Goal: Information Seeking & Learning: Learn about a topic

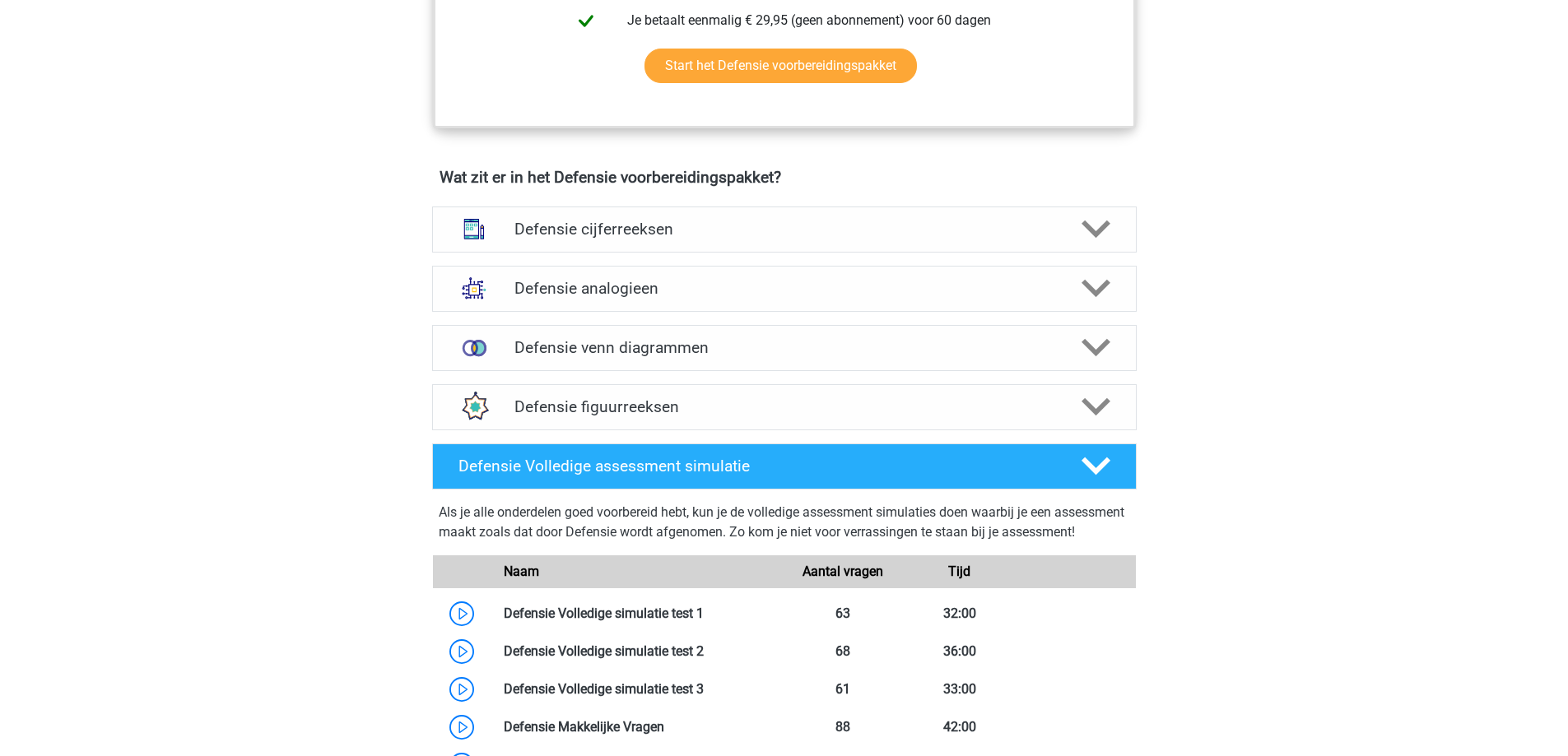
scroll to position [1070, 0]
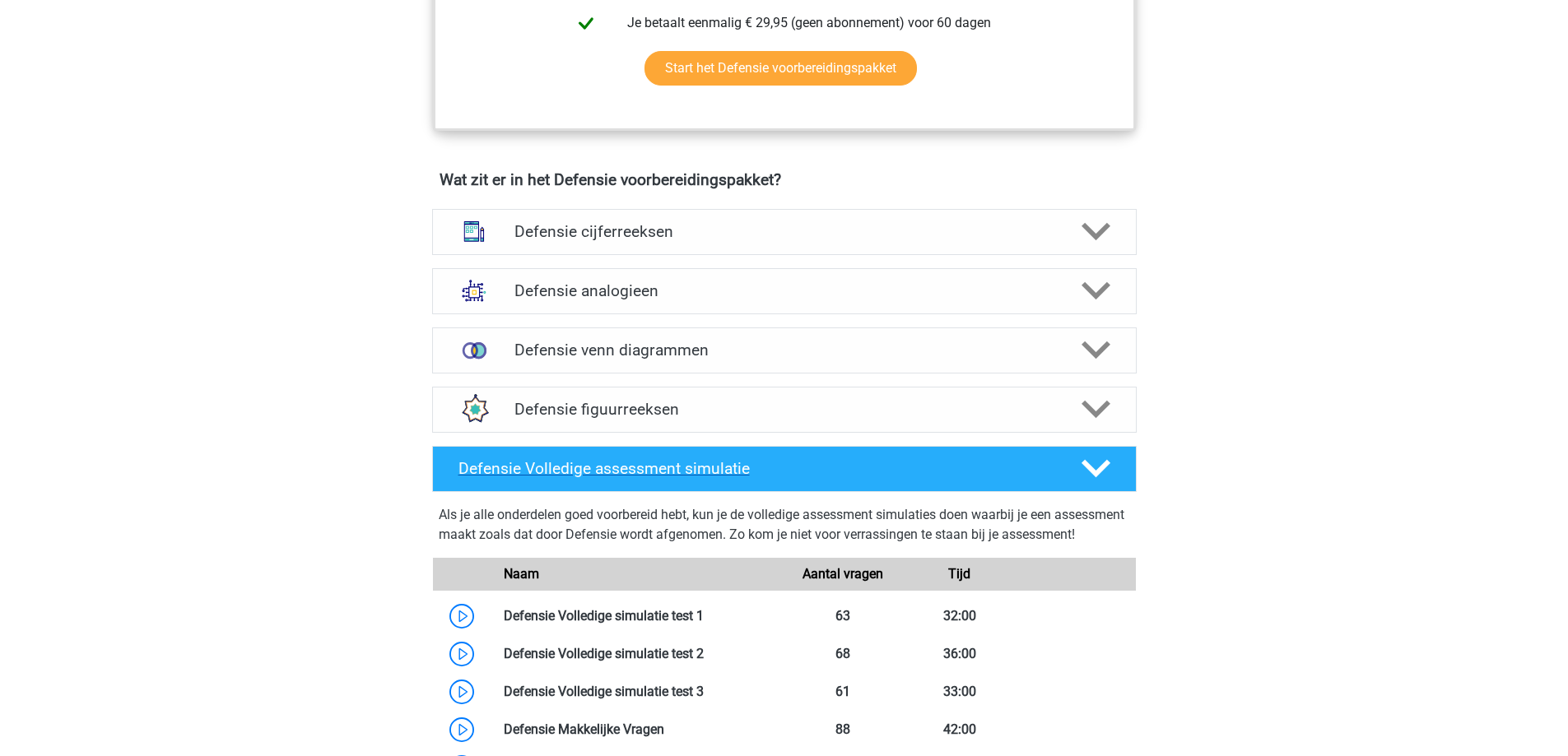
click at [1079, 470] on div at bounding box center [1094, 468] width 56 height 29
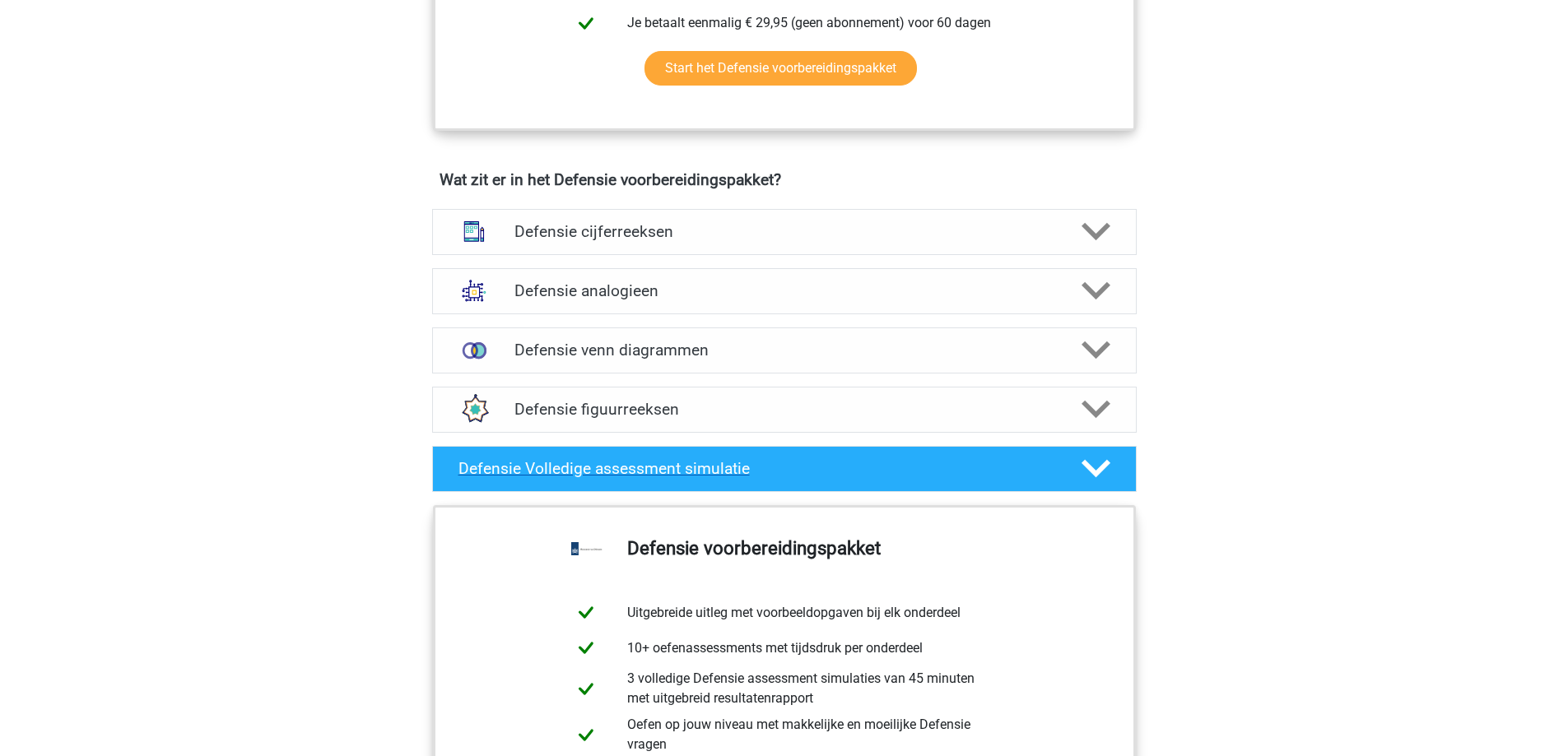
click at [1089, 468] on polygon at bounding box center [1097, 469] width 29 height 18
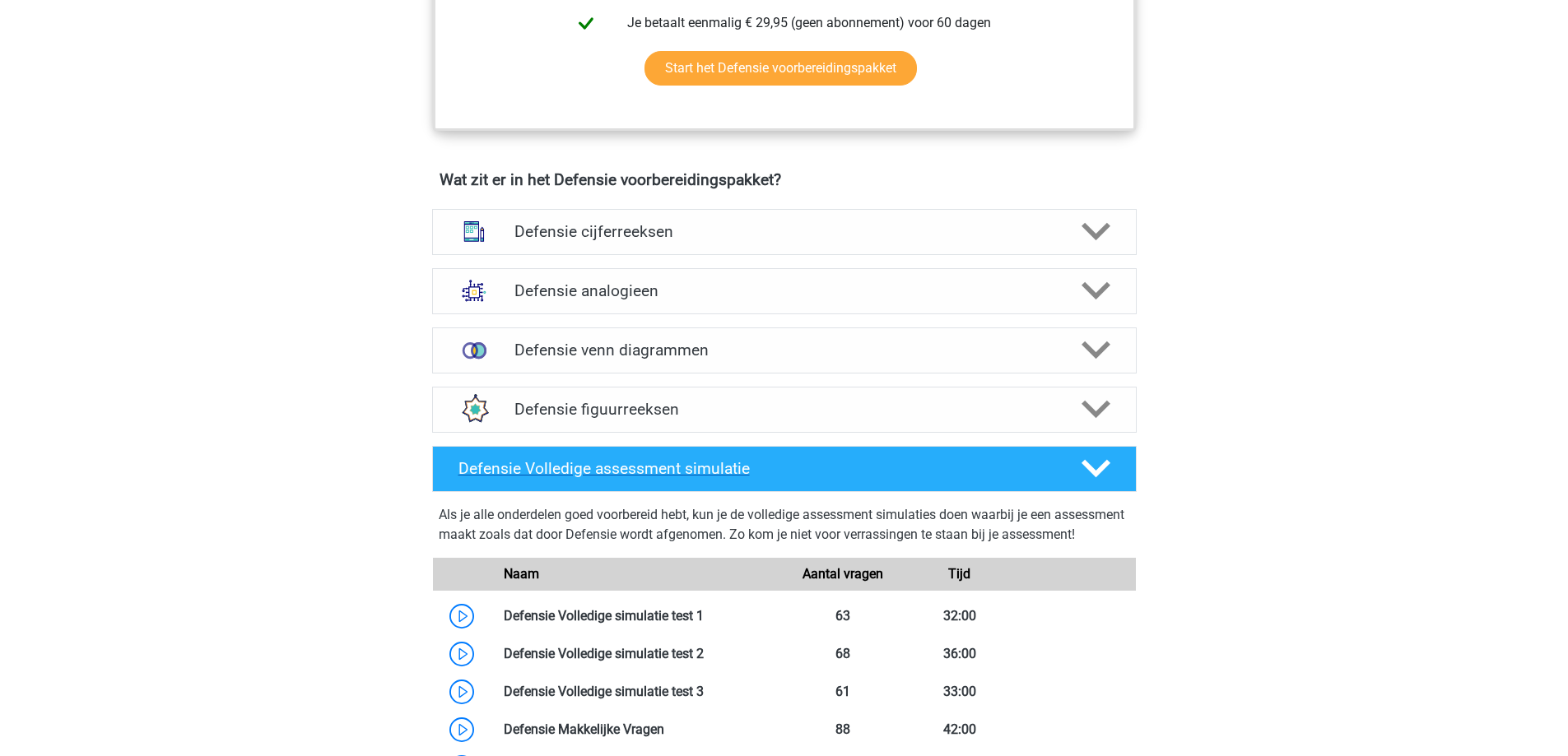
click at [1089, 468] on polygon at bounding box center [1097, 469] width 29 height 18
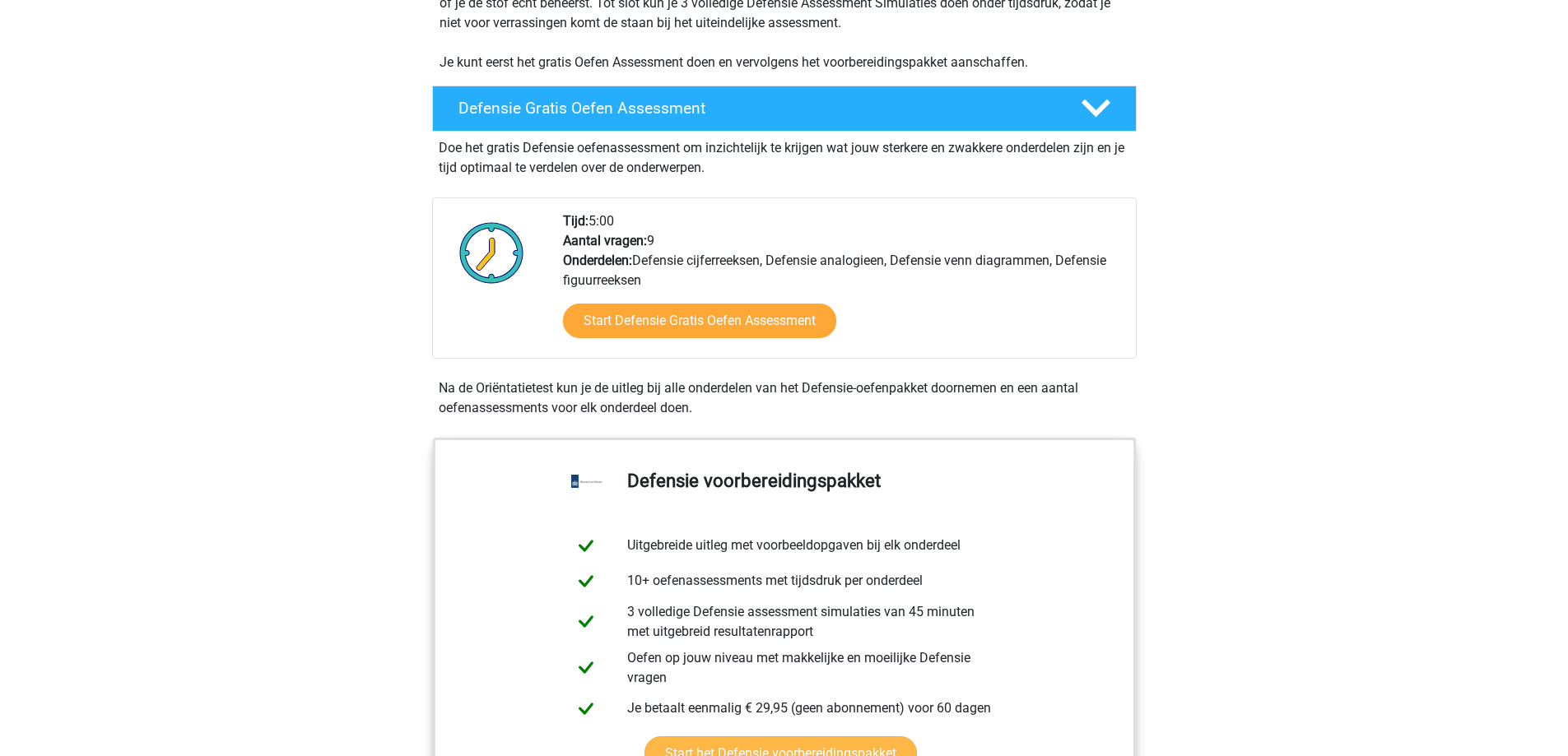
scroll to position [247, 0]
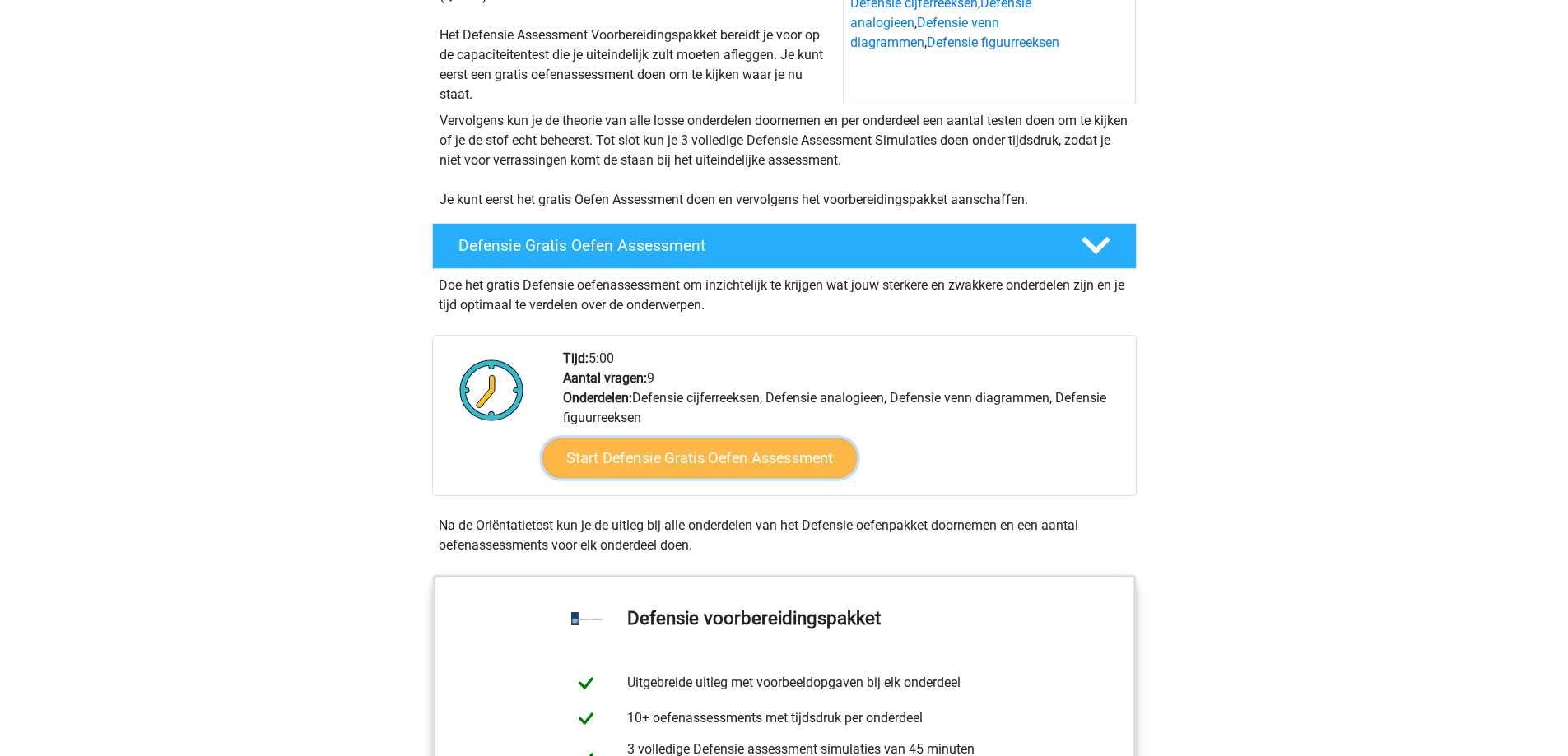
click at [659, 455] on link "Start Defensie Gratis Oefen Assessment" at bounding box center [700, 458] width 315 height 40
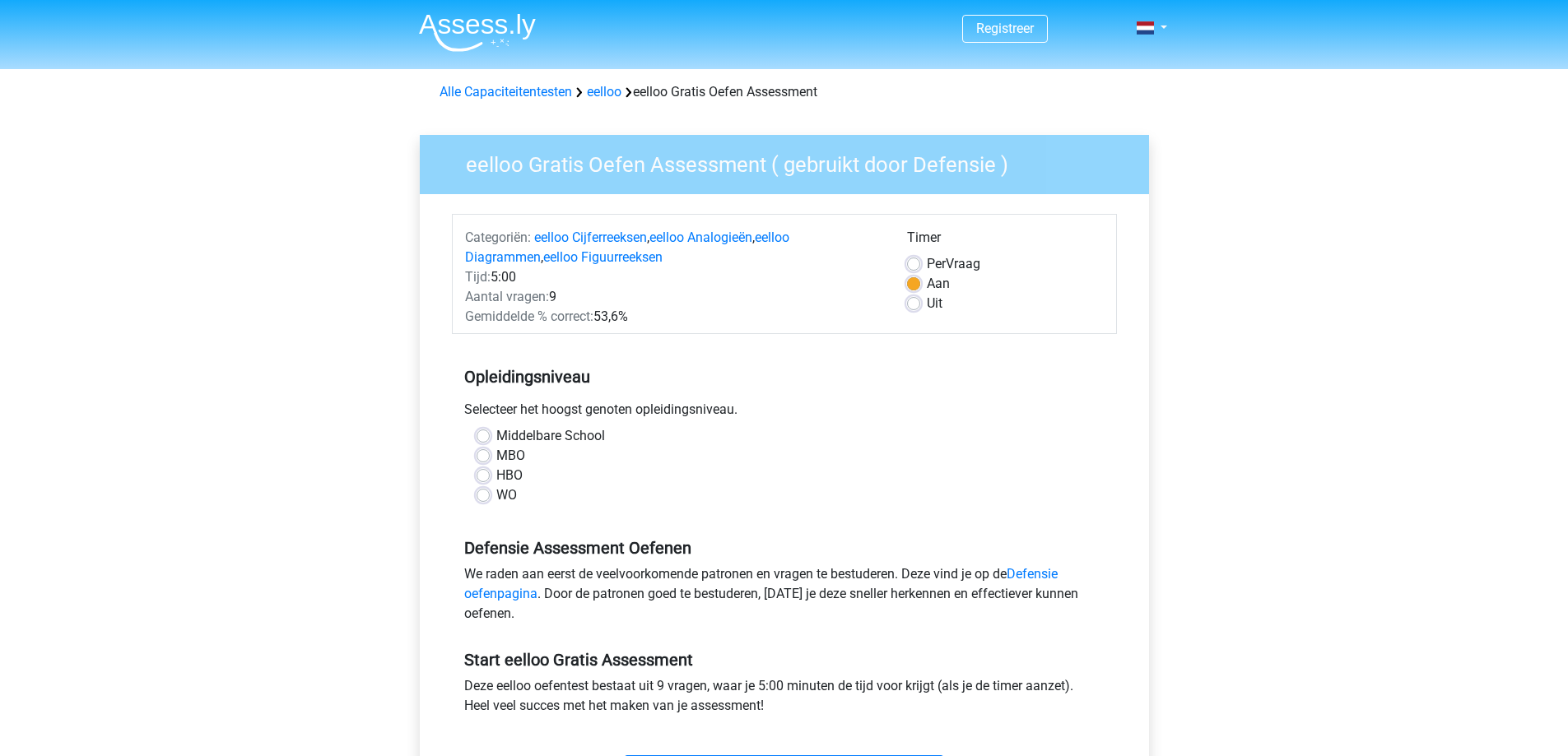
click at [491, 455] on div "MBO" at bounding box center [784, 456] width 616 height 20
click at [497, 455] on label "MBO" at bounding box center [511, 456] width 29 height 20
click at [488, 455] on input "MBO" at bounding box center [483, 454] width 14 height 16
radio input "true"
click at [927, 260] on label "Per Vraag" at bounding box center [954, 264] width 53 height 20
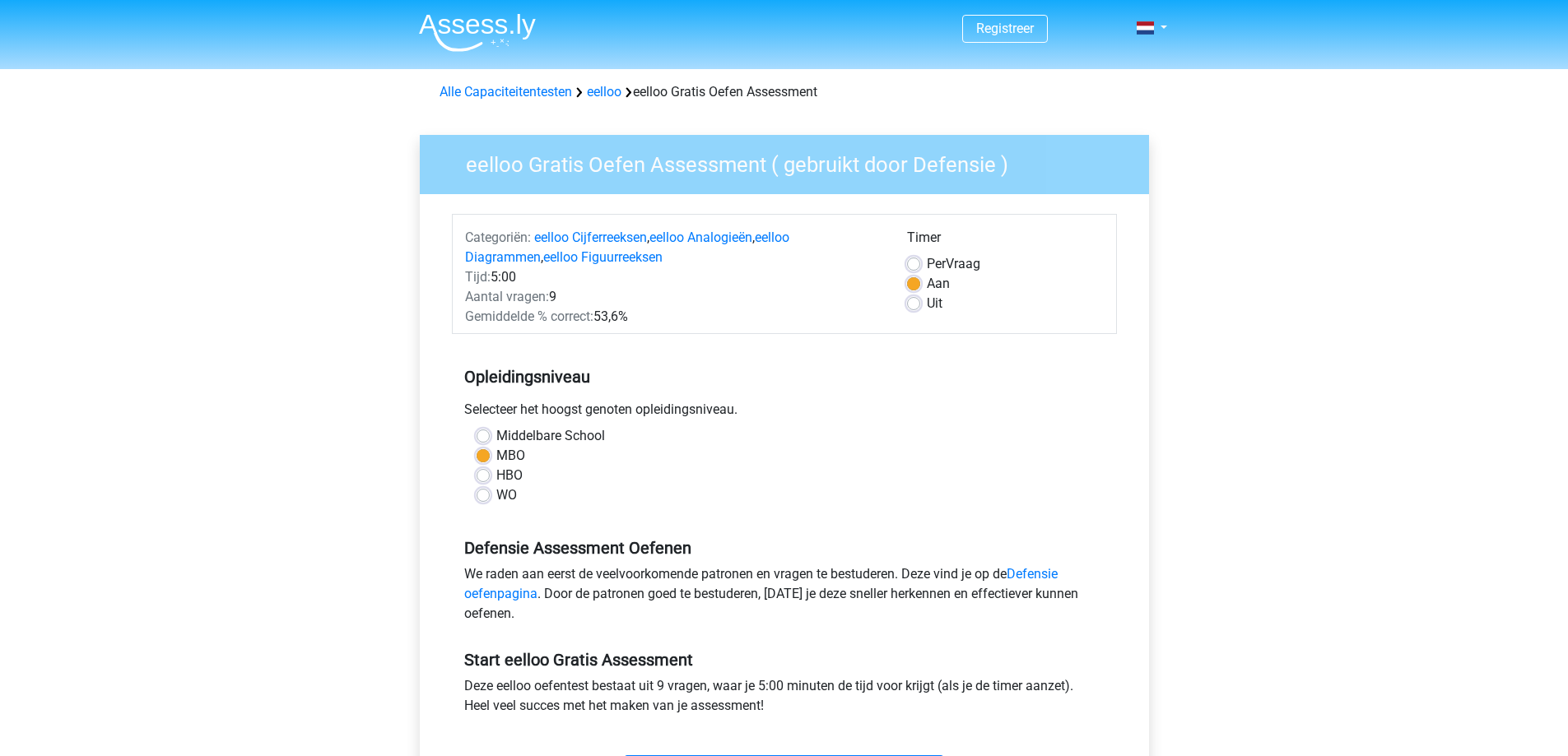
click at [909, 260] on input "Per Vraag" at bounding box center [914, 262] width 14 height 16
radio input "true"
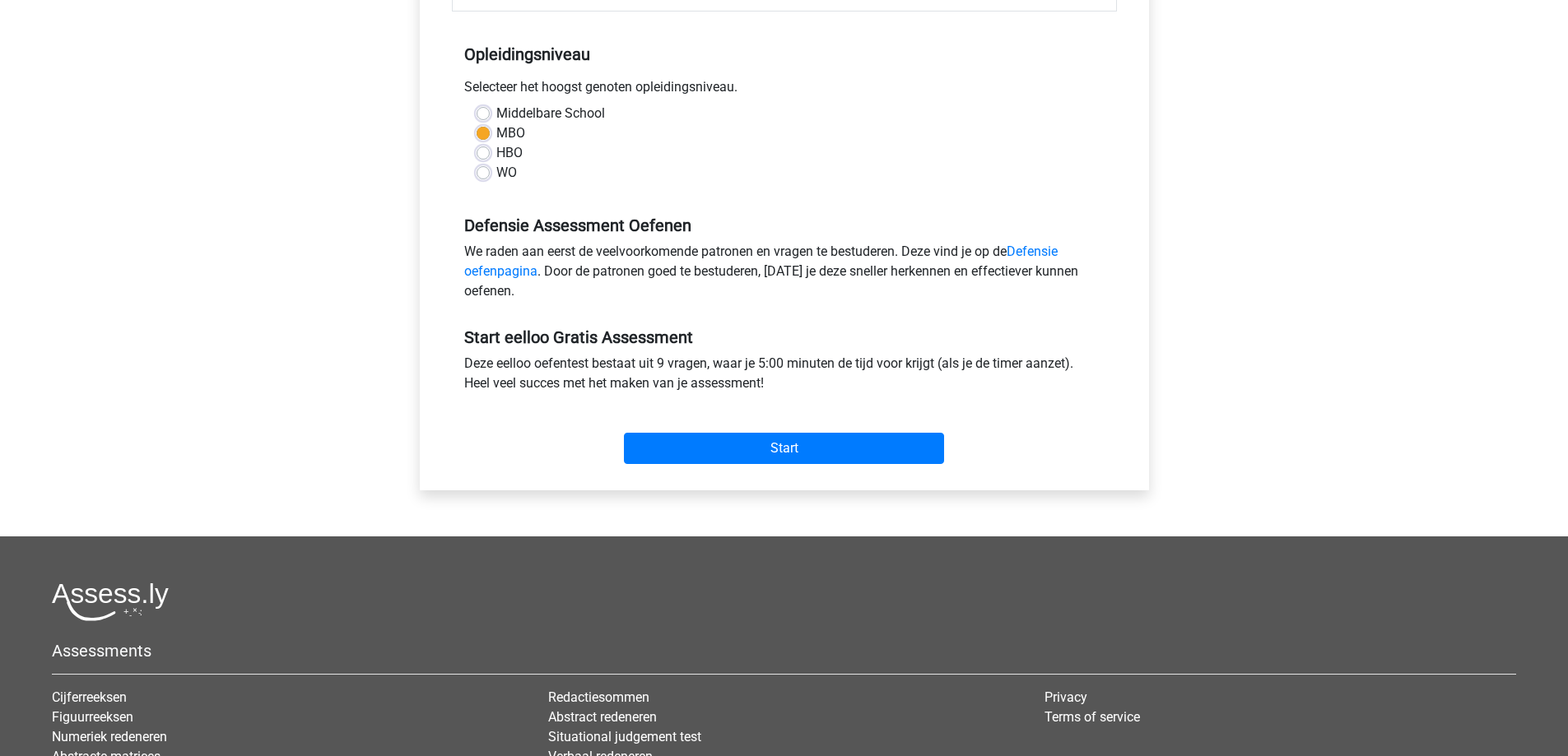
scroll to position [411, 0]
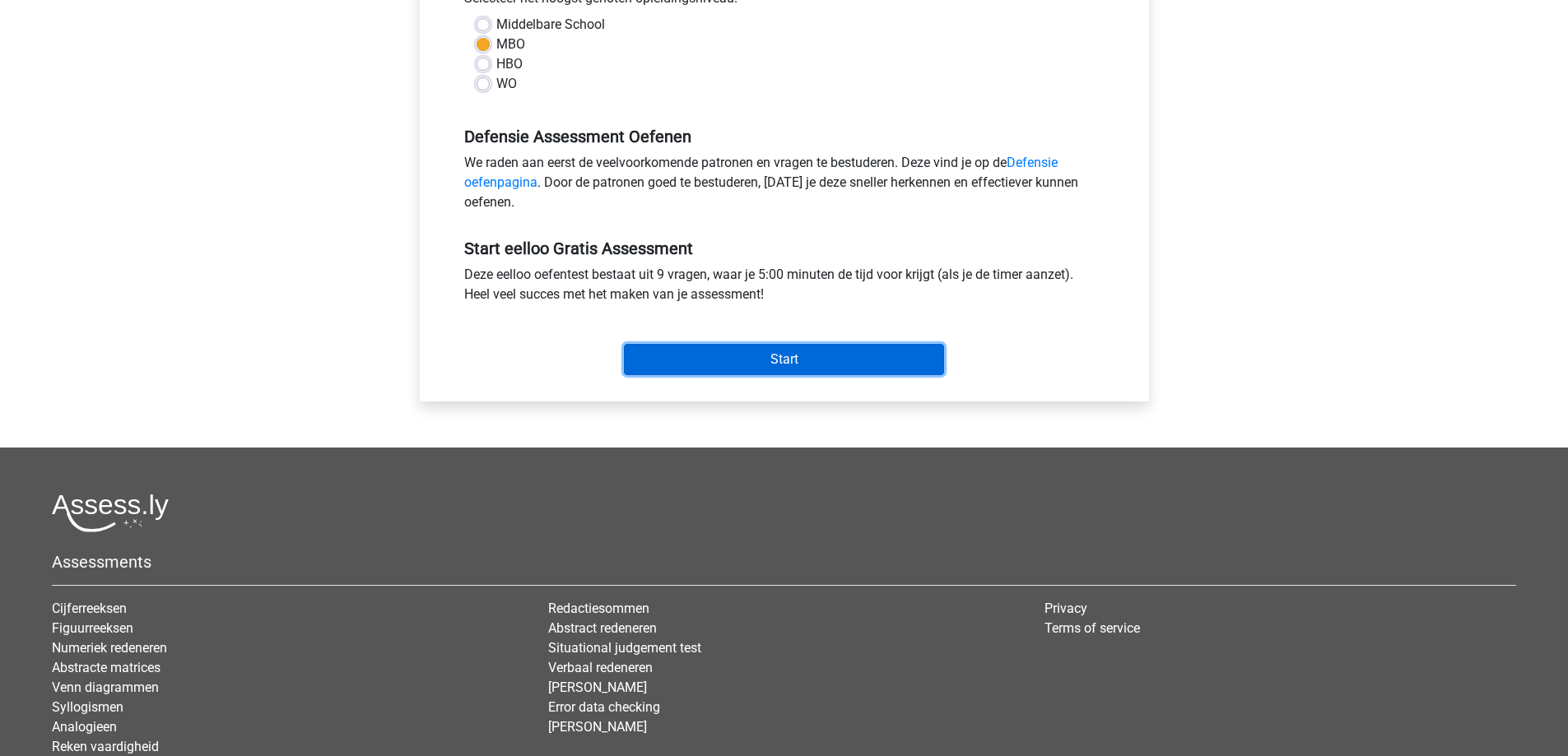
click at [729, 364] on input "Start" at bounding box center [784, 359] width 320 height 32
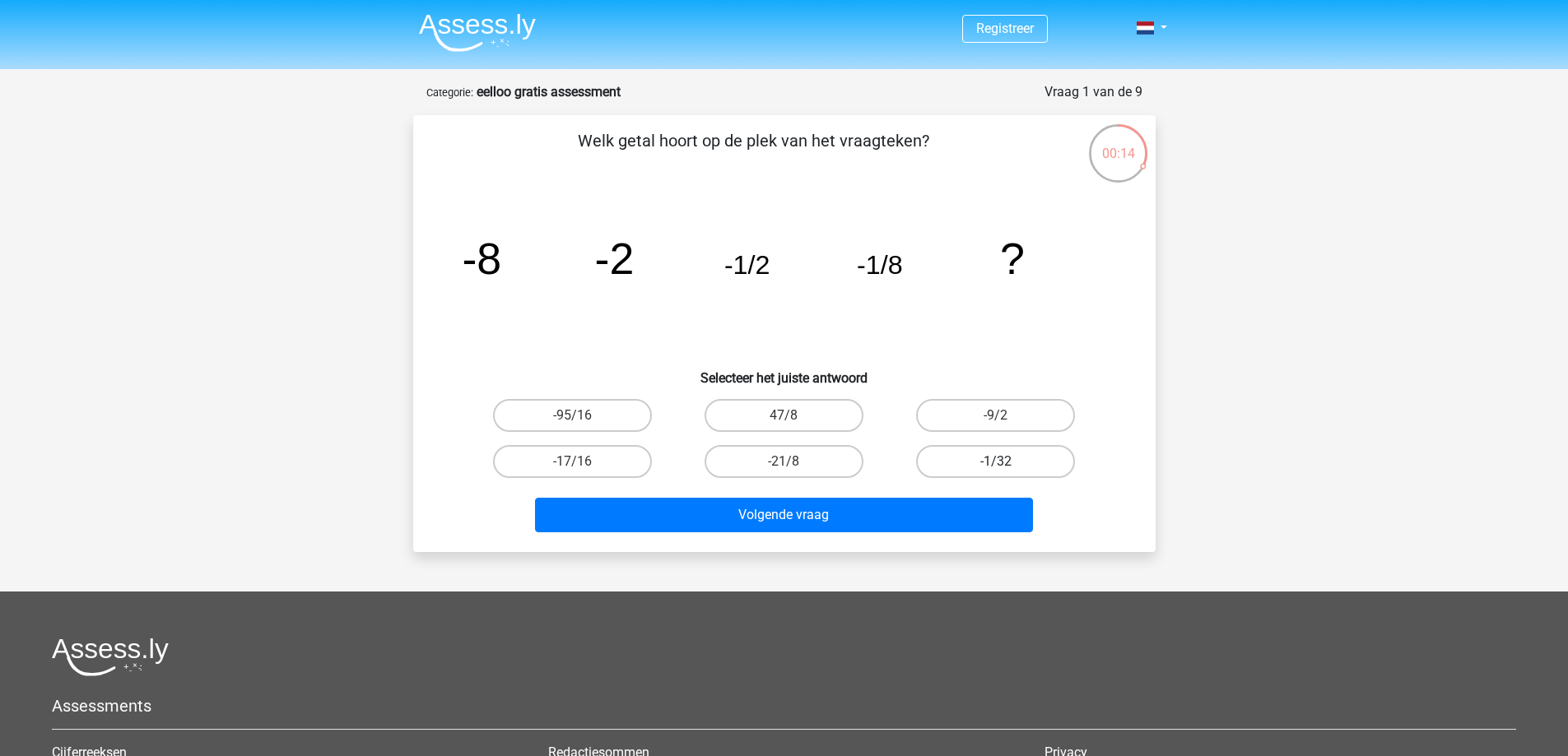
click at [1004, 460] on label "-1/32" at bounding box center [996, 461] width 159 height 33
click at [1004, 461] on input "-1/32" at bounding box center [1002, 467] width 11 height 11
radio input "true"
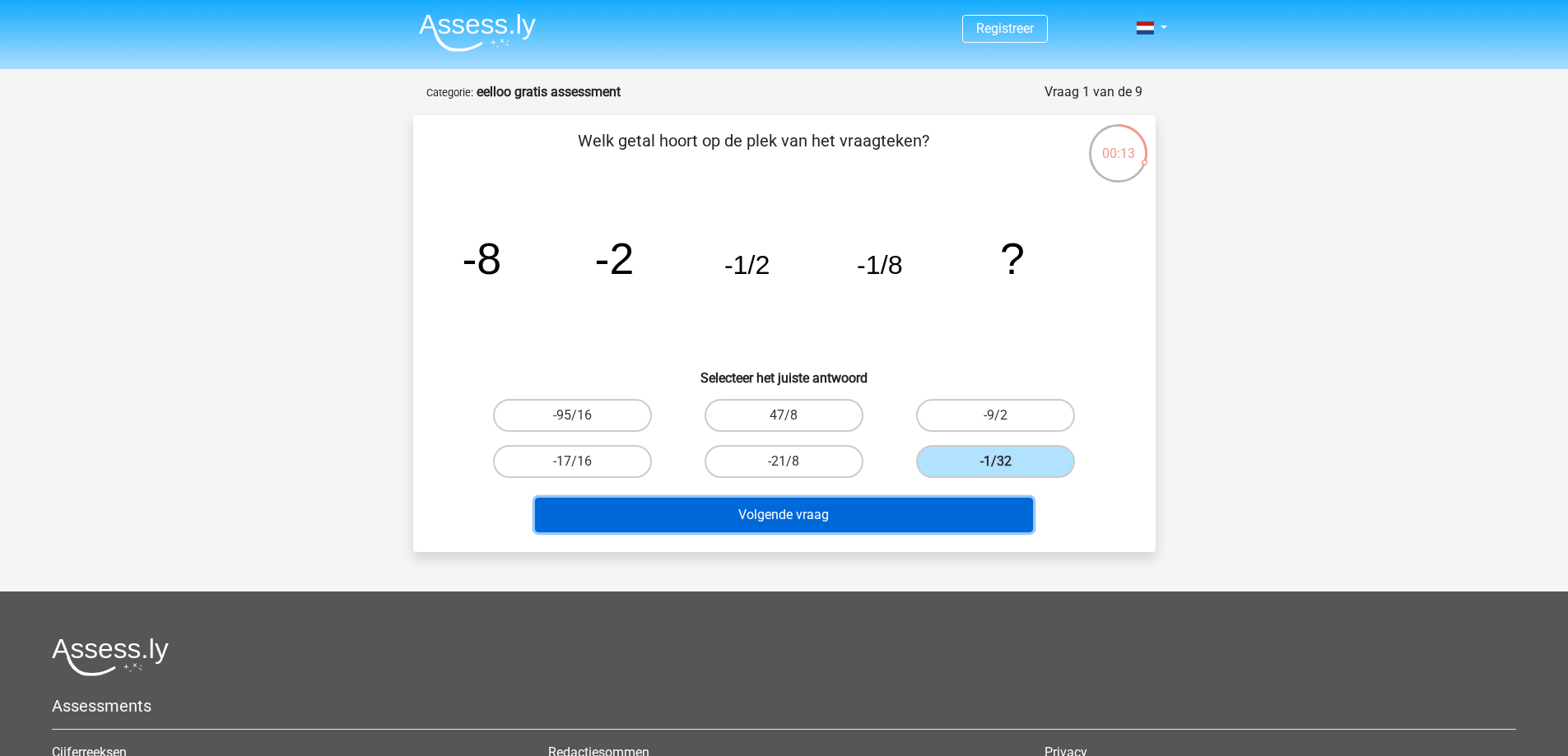
click at [831, 513] on button "Volgende vraag" at bounding box center [784, 515] width 499 height 34
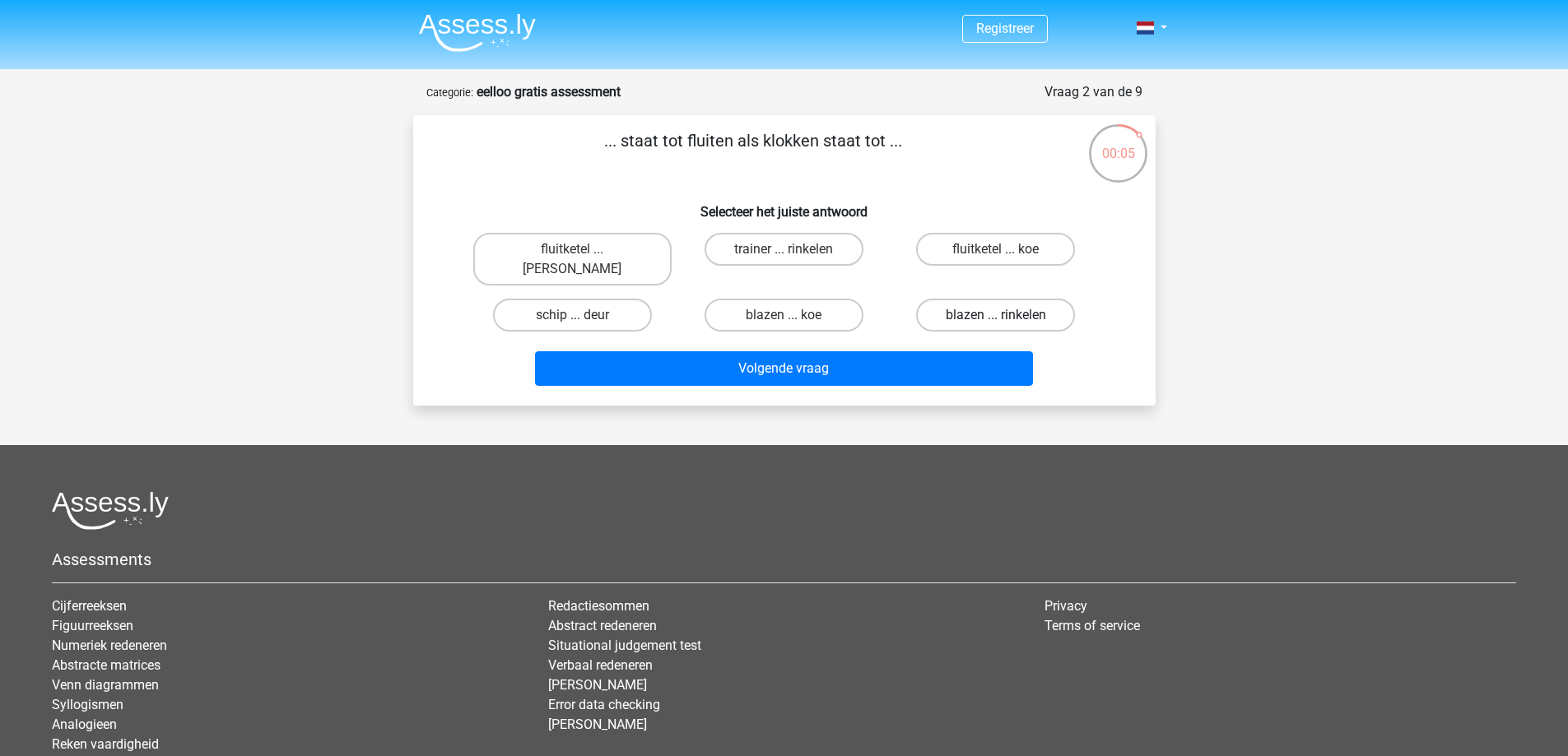
click at [968, 298] on label "blazen ... rinkelen" at bounding box center [996, 315] width 159 height 33
click at [996, 316] on input "blazen ... rinkelen" at bounding box center [1002, 321] width 11 height 11
radio input "true"
click at [968, 298] on label "blazen ... rinkelen" at bounding box center [996, 315] width 159 height 33
click at [996, 316] on input "blazen ... rinkelen" at bounding box center [1002, 321] width 11 height 11
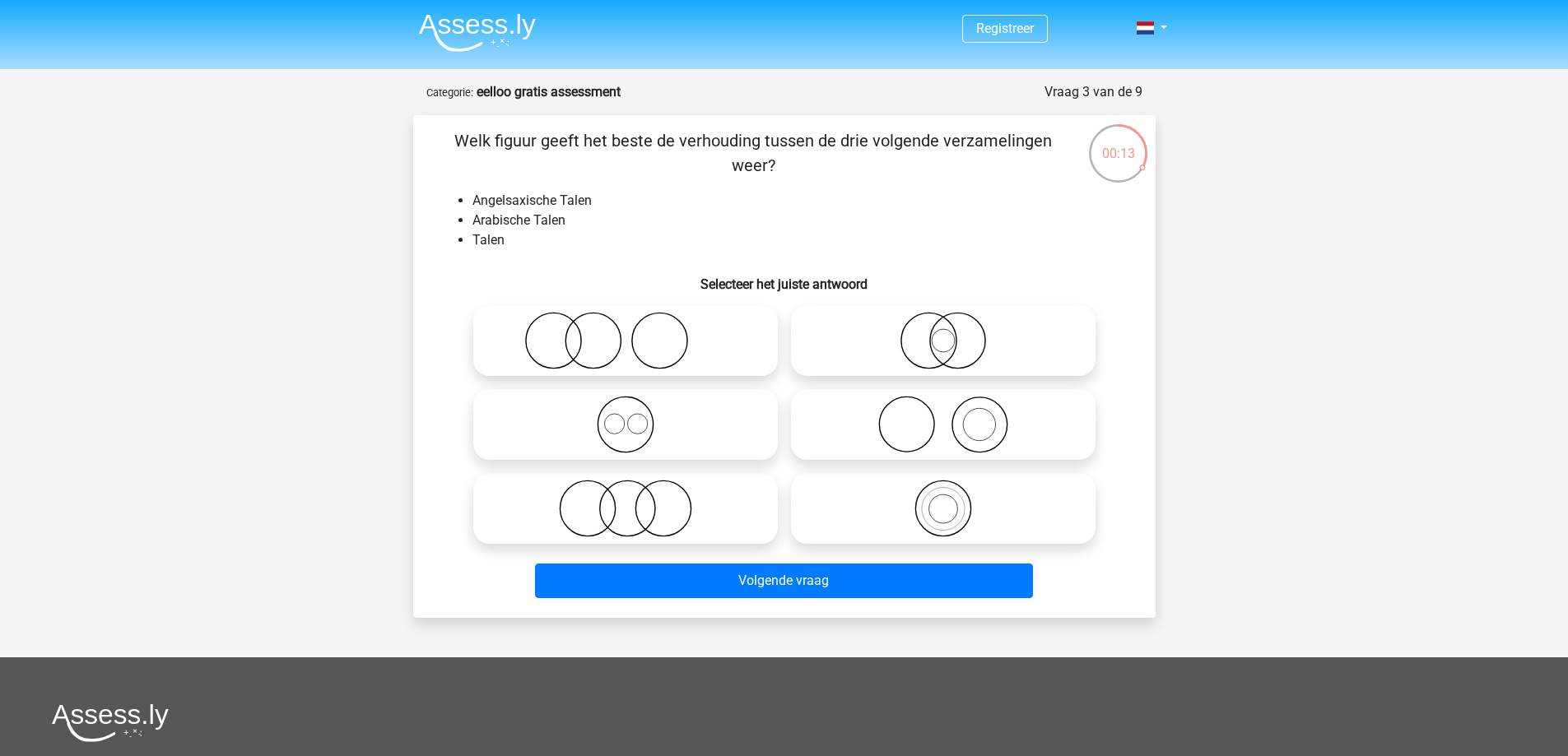
click at [639, 436] on icon at bounding box center [625, 425] width 291 height 58
click at [636, 416] on input "radio" at bounding box center [632, 411] width 11 height 11
radio input "true"
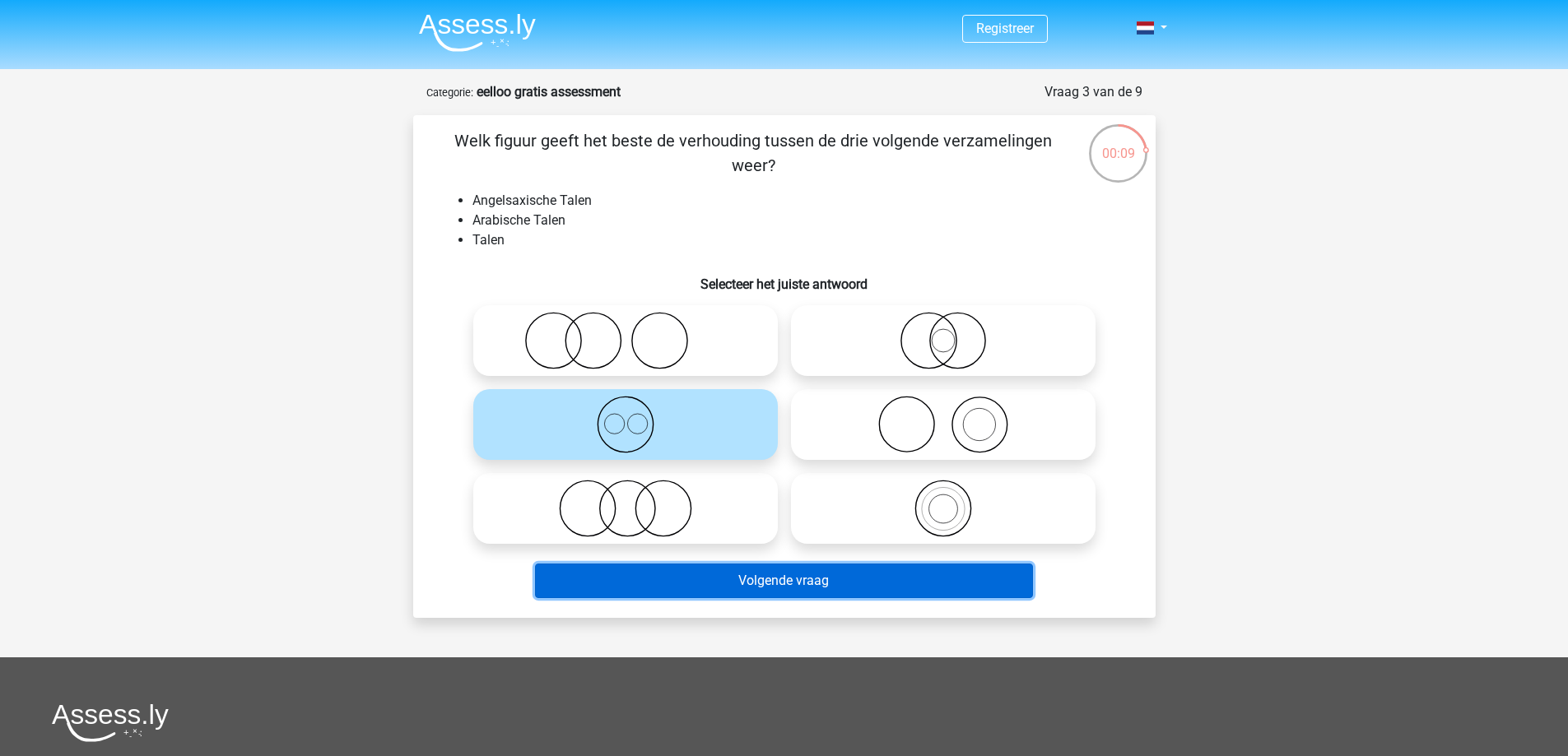
click at [721, 586] on button "Volgende vraag" at bounding box center [784, 581] width 499 height 34
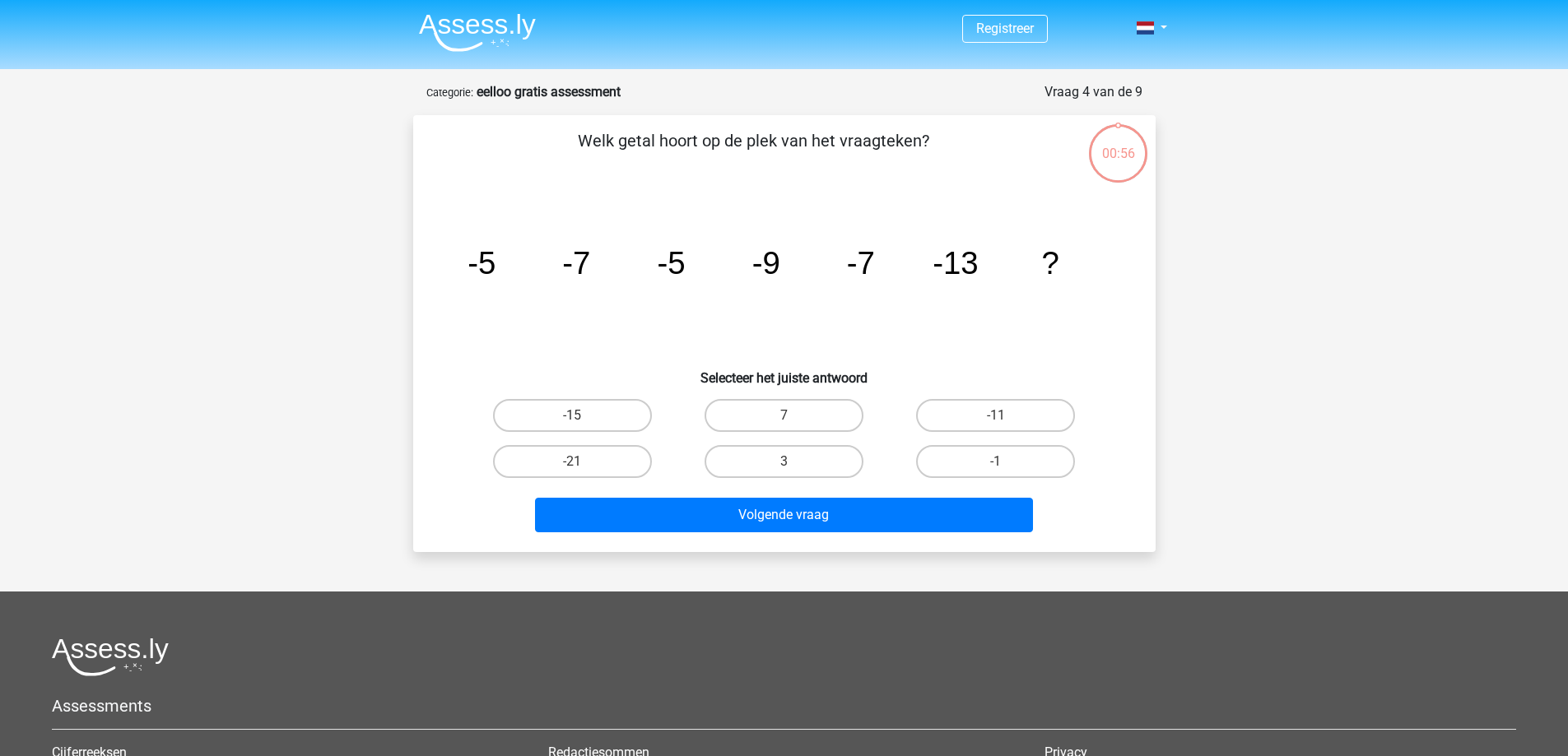
scroll to position [82, 0]
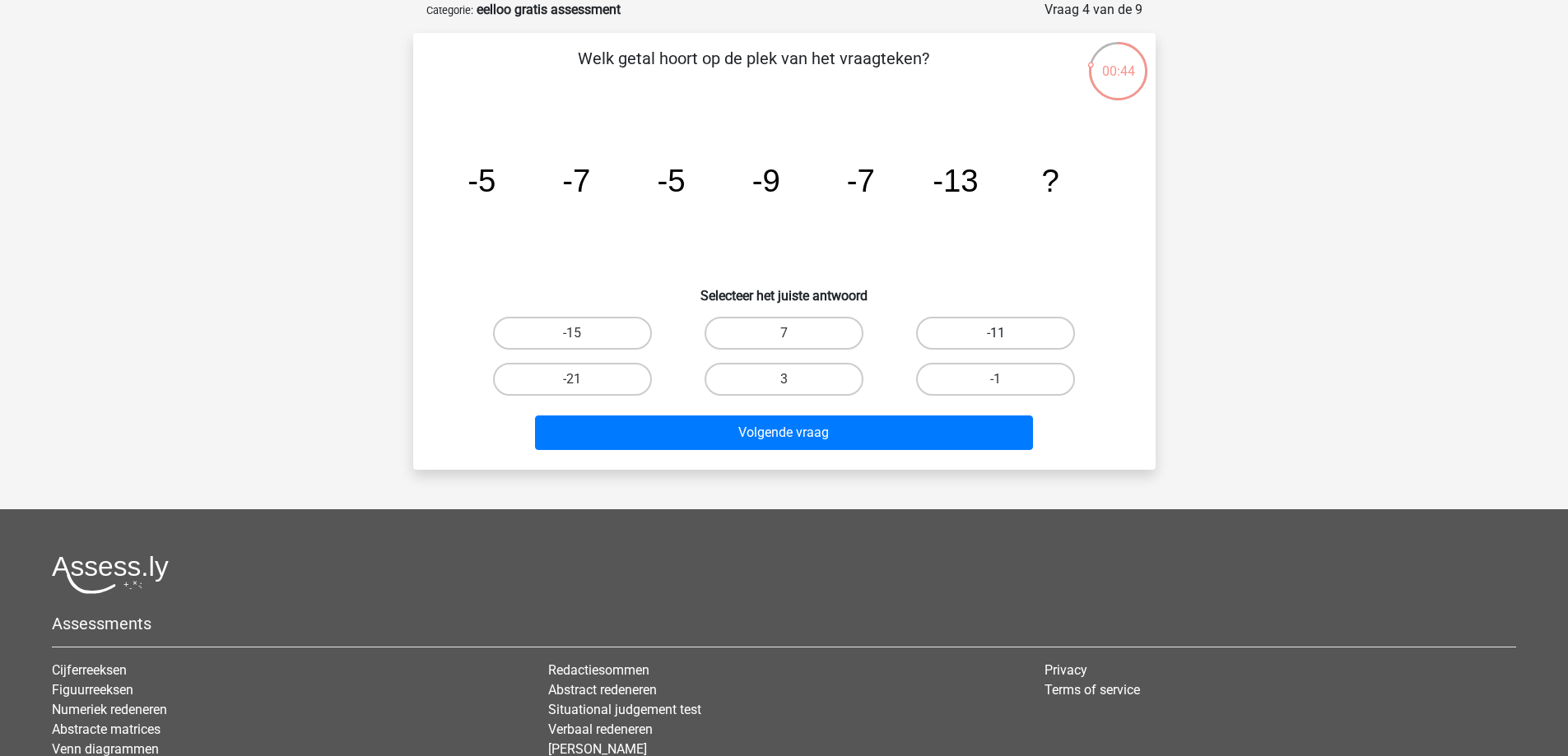
click at [992, 335] on label "-11" at bounding box center [996, 333] width 159 height 33
click at [996, 335] on input "-11" at bounding box center [1002, 339] width 11 height 11
radio input "true"
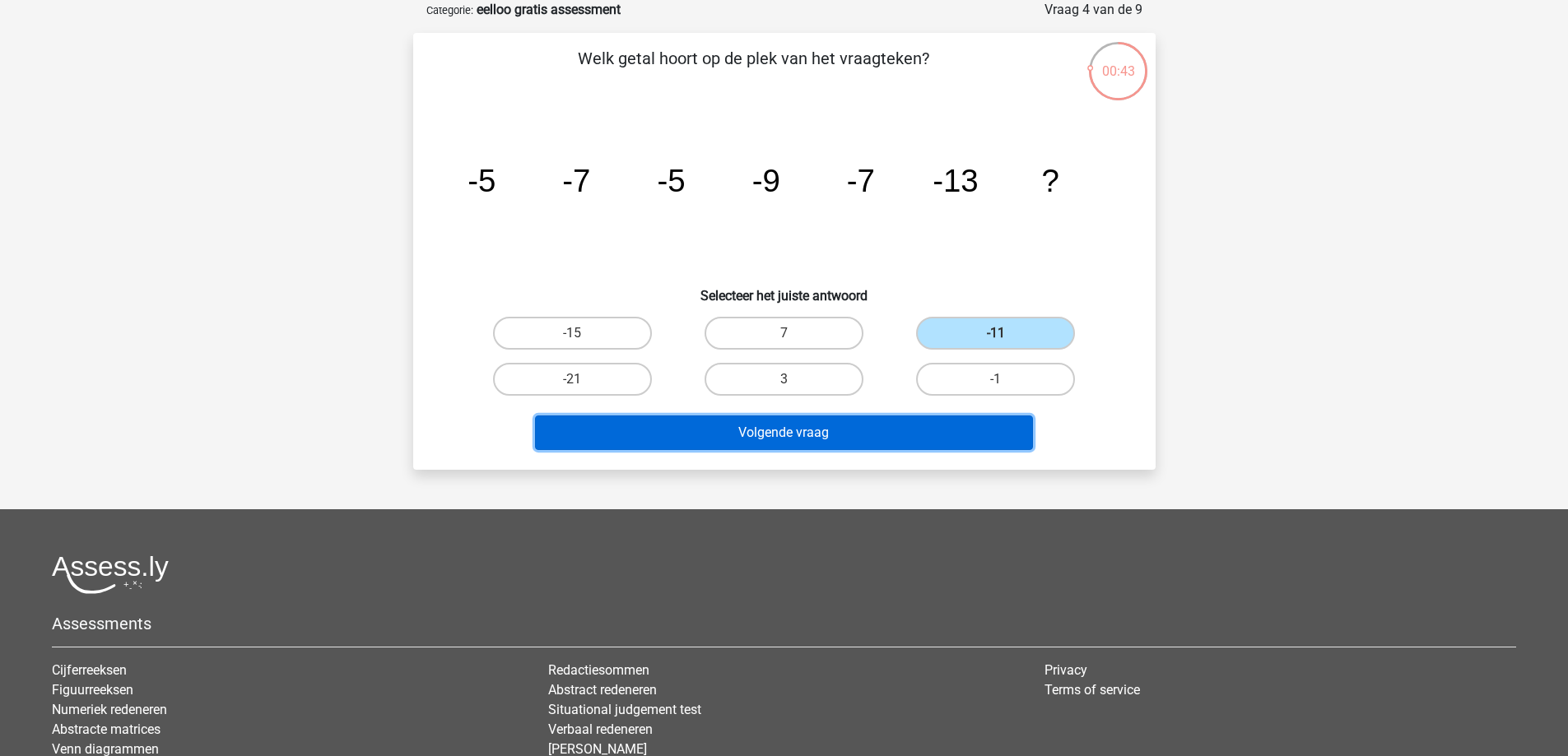
click at [887, 431] on button "Volgende vraag" at bounding box center [784, 433] width 499 height 34
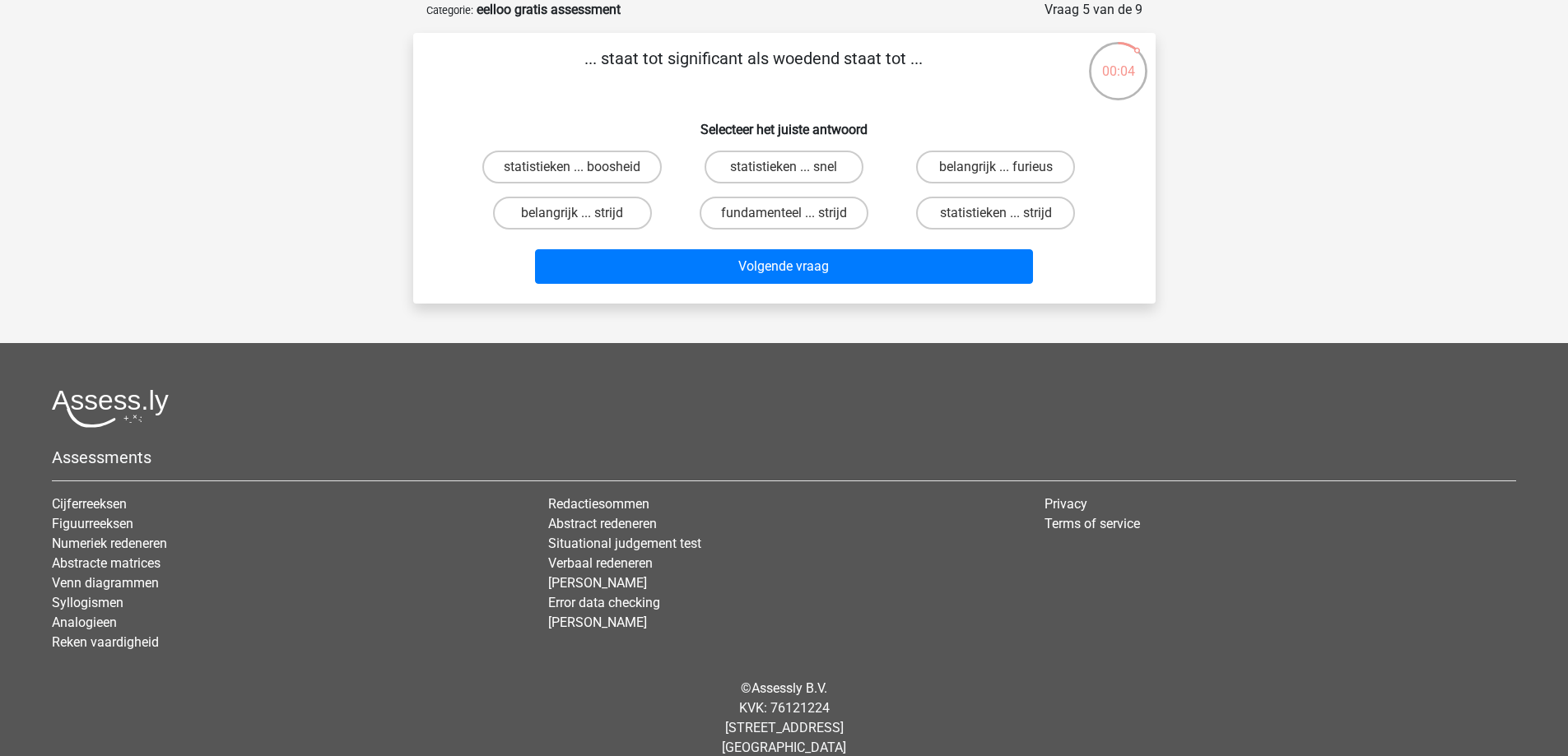
click at [1001, 214] on input "statistieken ... strijd" at bounding box center [1002, 219] width 11 height 11
radio input "true"
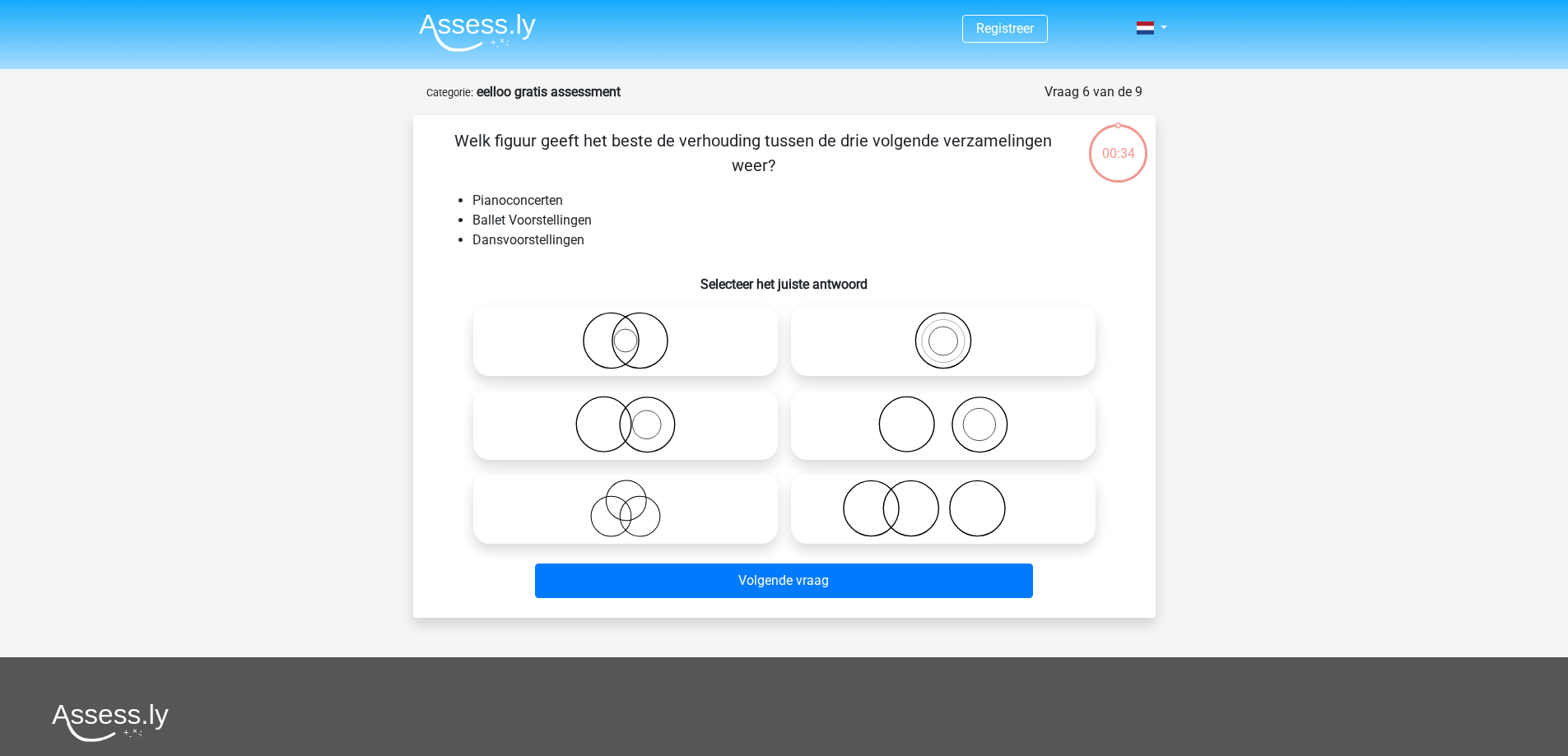
scroll to position [82, 0]
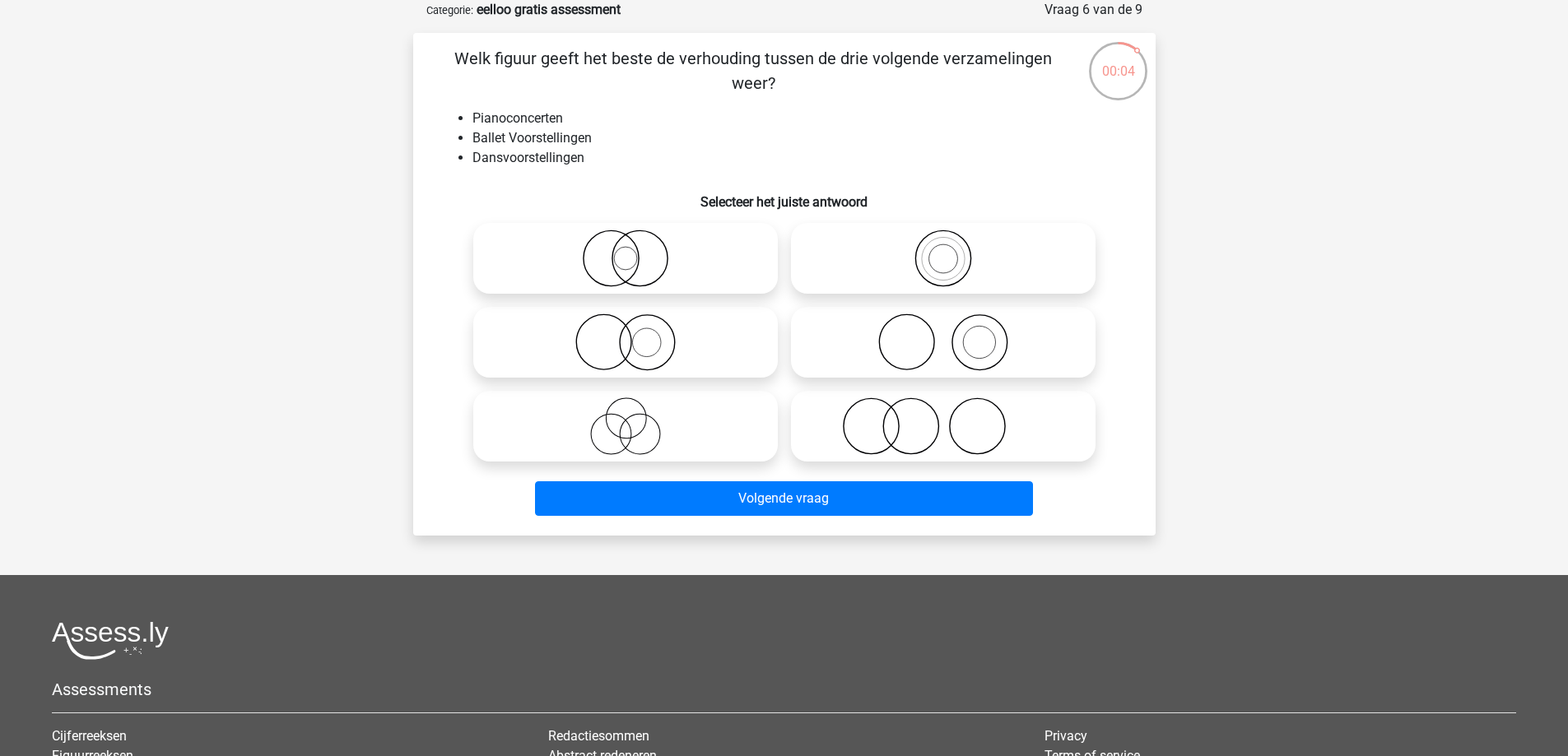
click at [955, 434] on icon at bounding box center [944, 426] width 291 height 58
click at [955, 418] on input "radio" at bounding box center [949, 412] width 11 height 11
radio input "true"
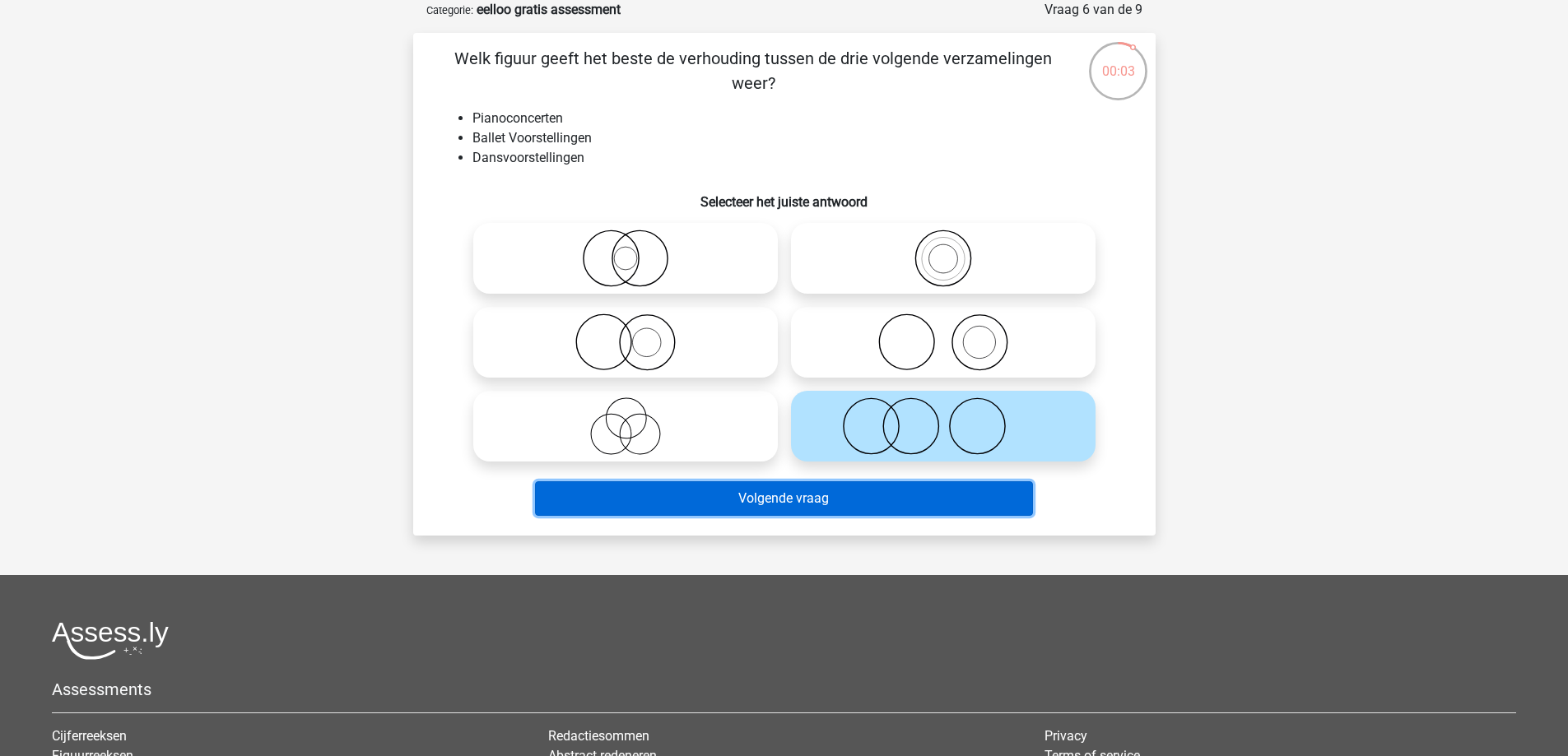
click at [839, 497] on button "Volgende vraag" at bounding box center [784, 498] width 499 height 34
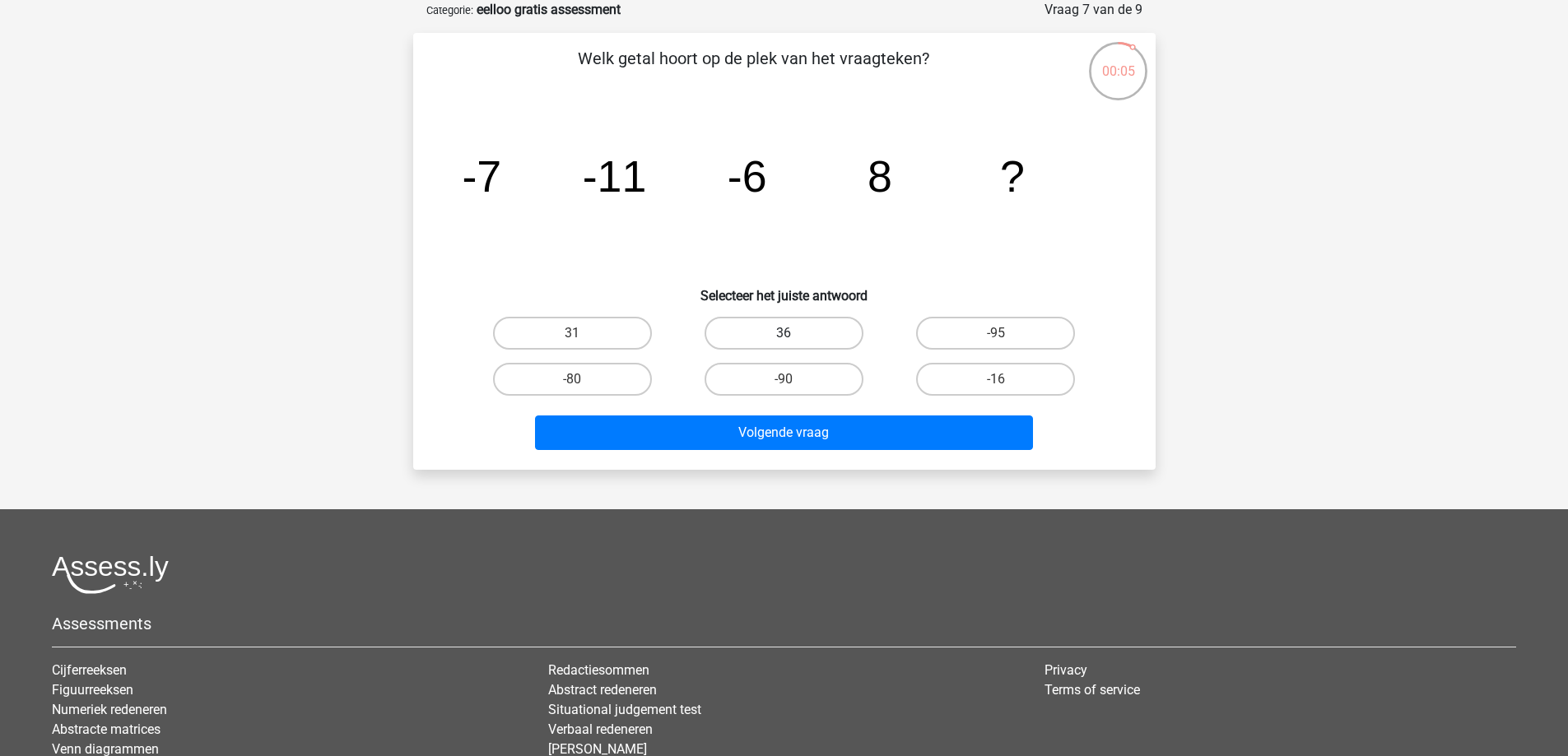
click at [774, 332] on label "36" at bounding box center [784, 333] width 159 height 33
click at [784, 334] on input "36" at bounding box center [789, 339] width 11 height 11
radio input "true"
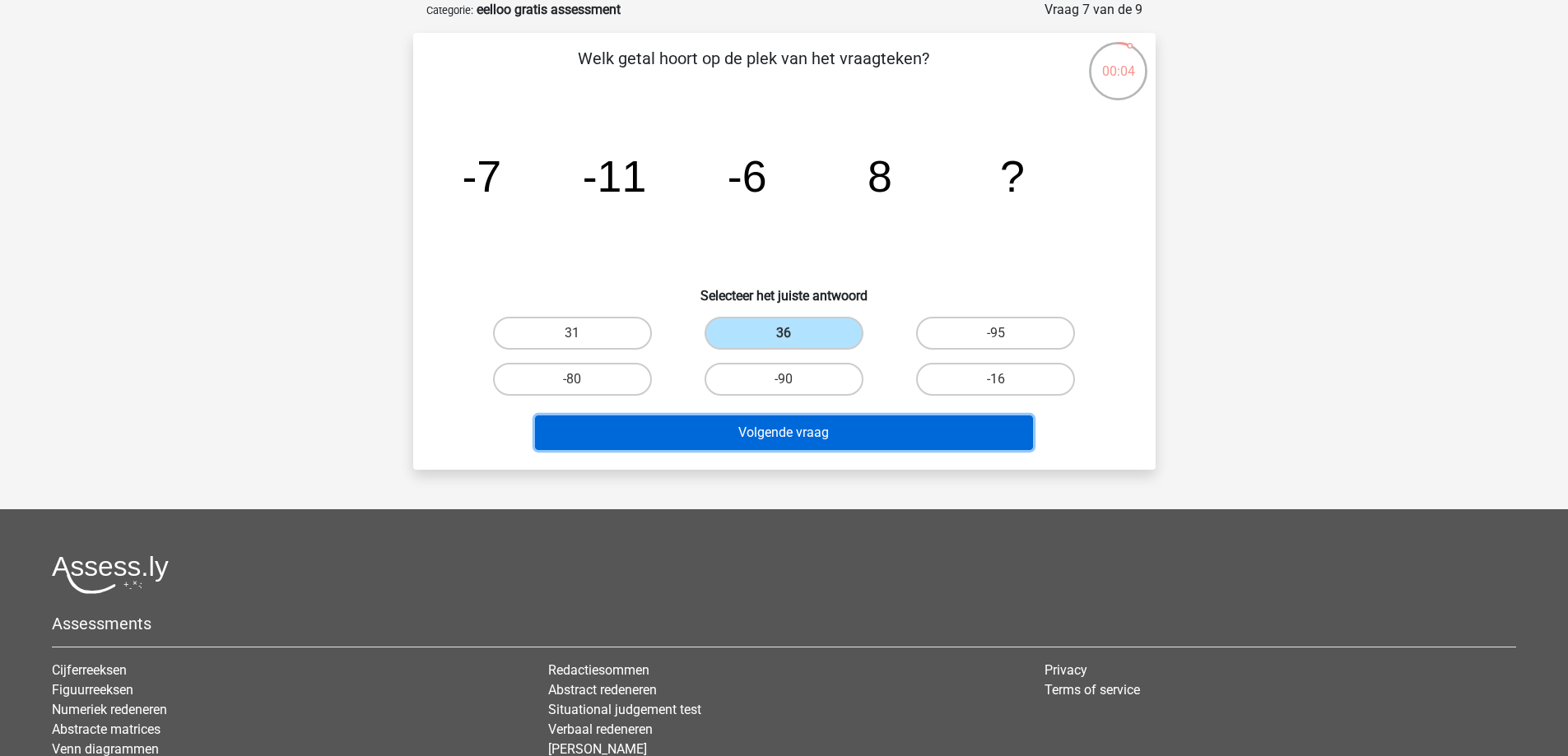
click at [824, 439] on button "Volgende vraag" at bounding box center [784, 433] width 499 height 34
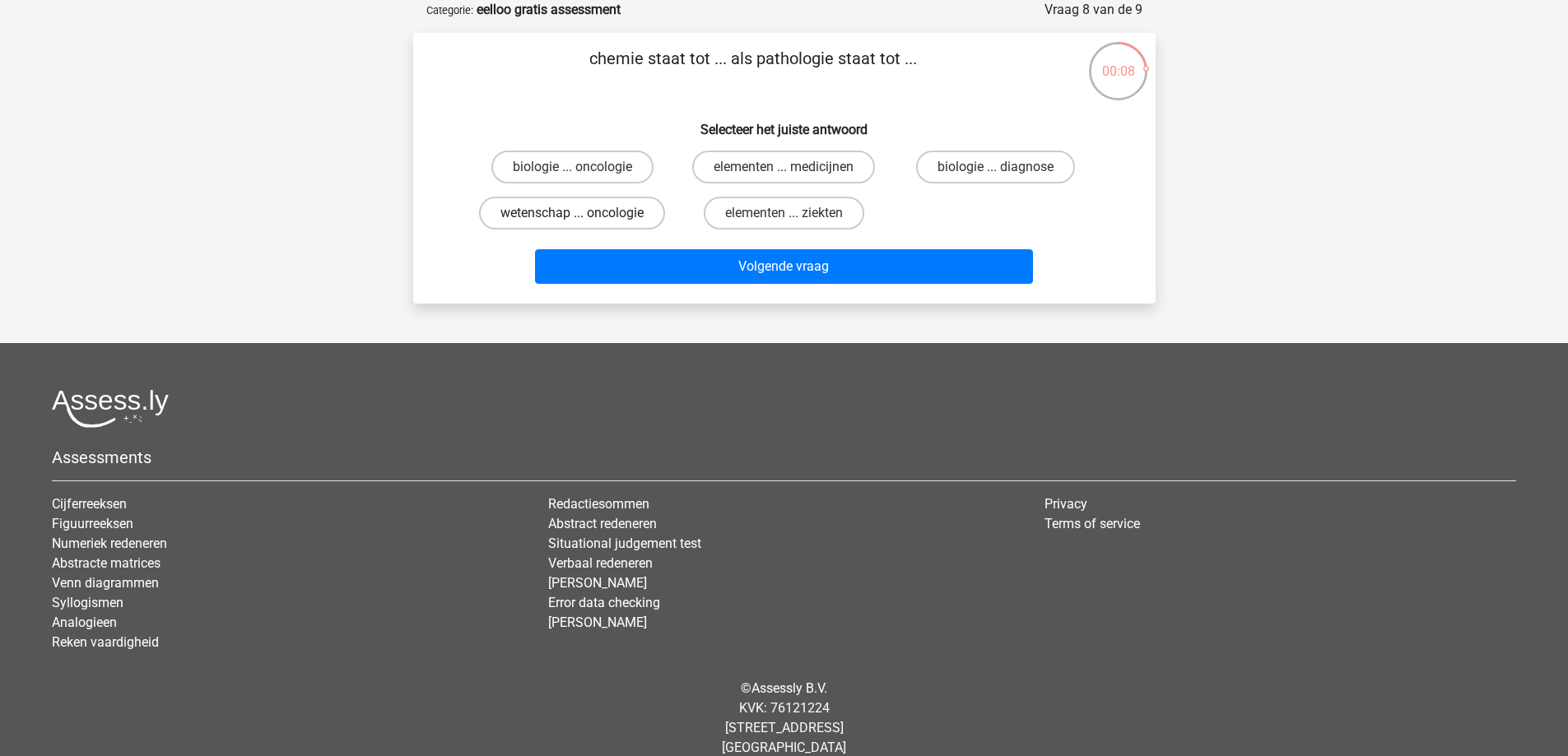
click at [617, 217] on label "wetenschap ... oncologie" at bounding box center [573, 213] width 186 height 33
click at [583, 217] on input "wetenschap ... oncologie" at bounding box center [577, 219] width 11 height 11
radio input "true"
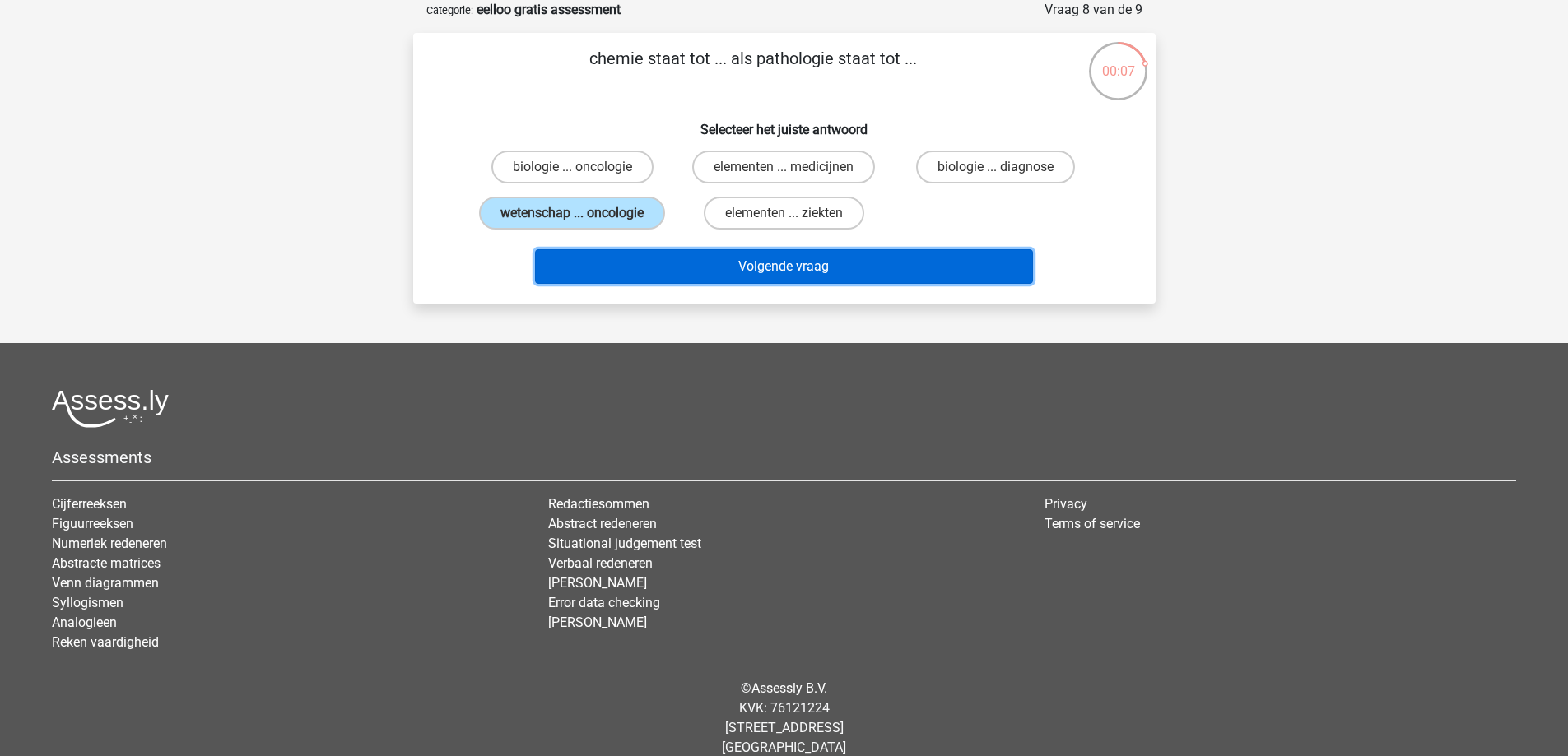
click at [809, 279] on button "Volgende vraag" at bounding box center [784, 267] width 499 height 34
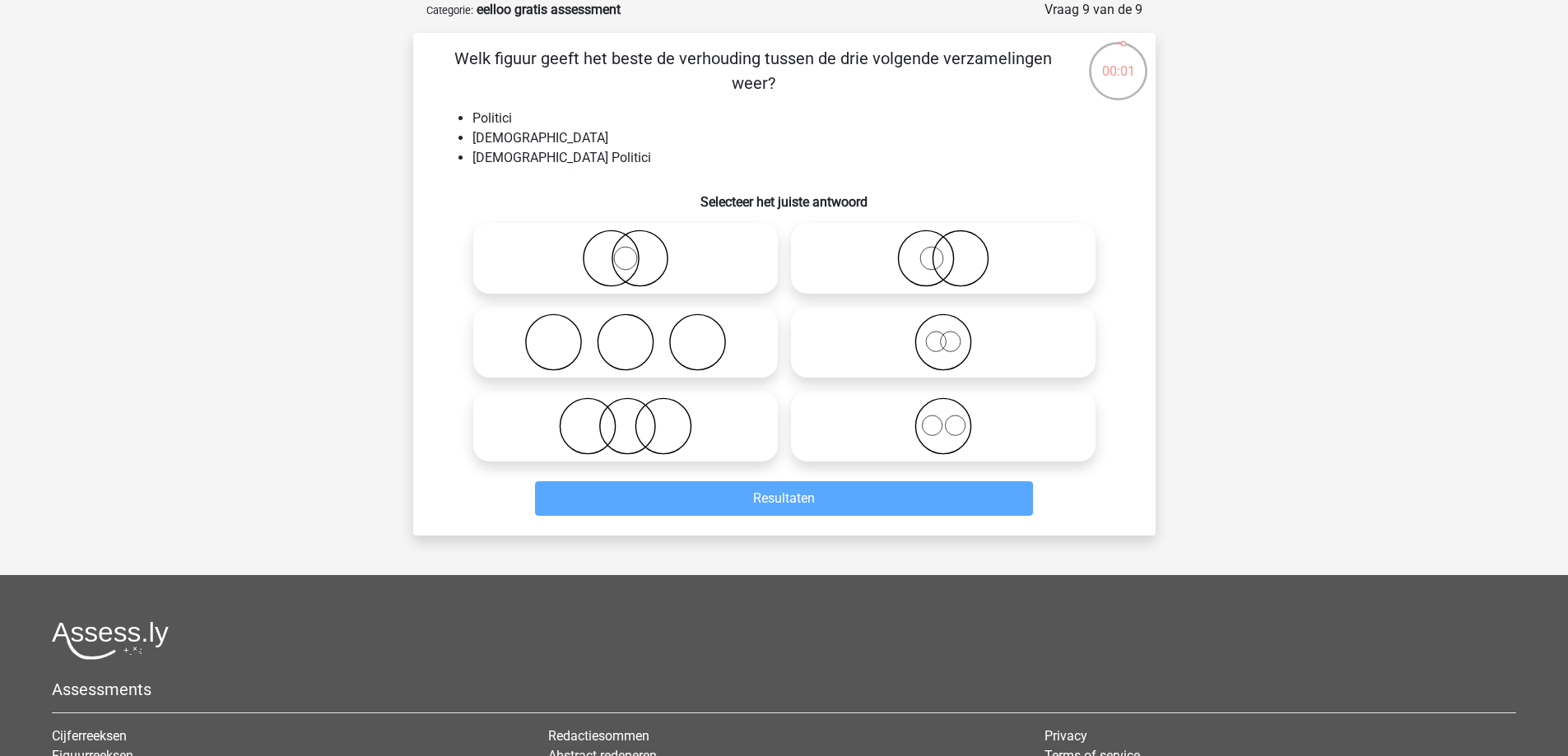
click at [645, 261] on icon at bounding box center [625, 259] width 291 height 58
click at [636, 250] on input "radio" at bounding box center [632, 245] width 11 height 11
radio input "true"
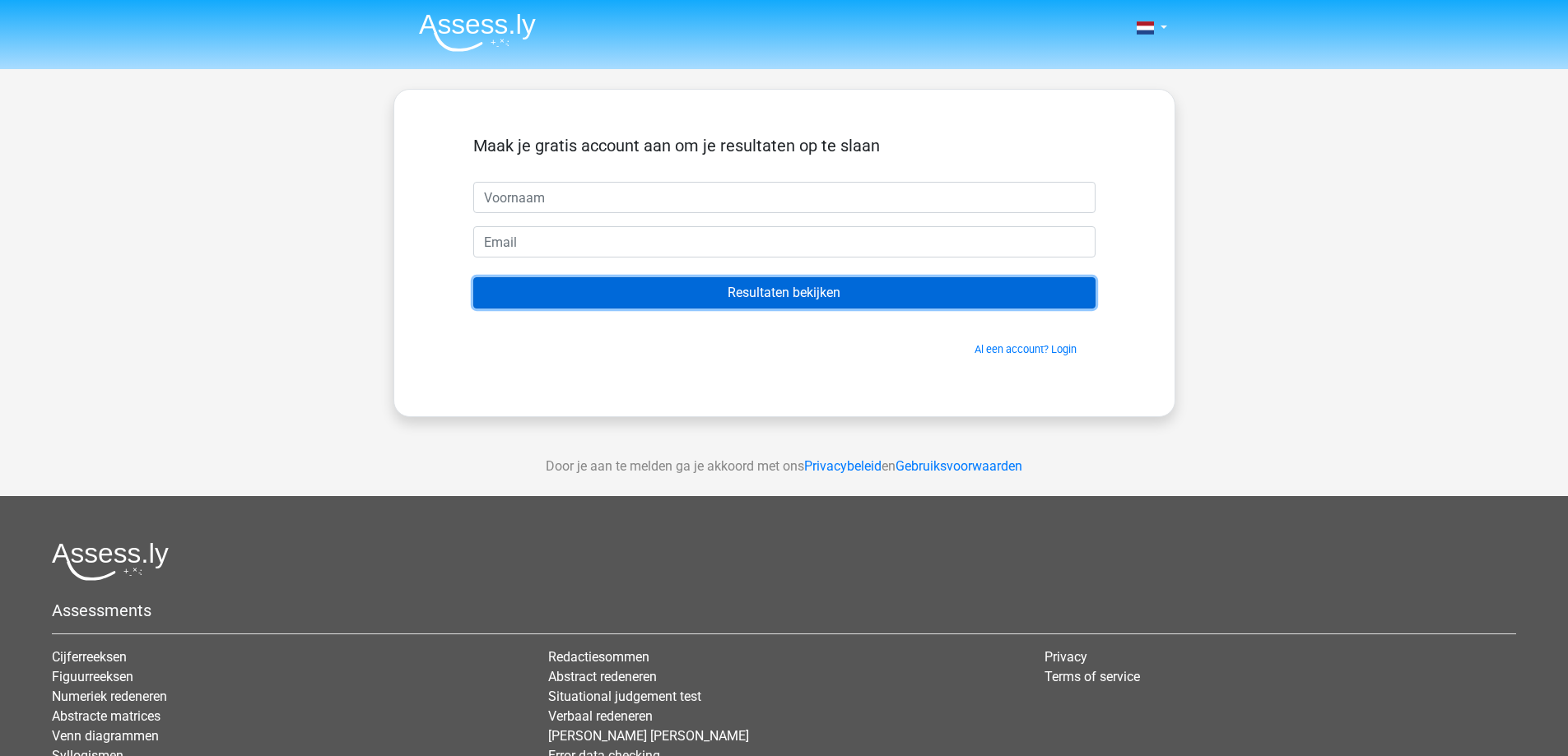
click at [694, 295] on input "Resultaten bekijken" at bounding box center [784, 293] width 622 height 32
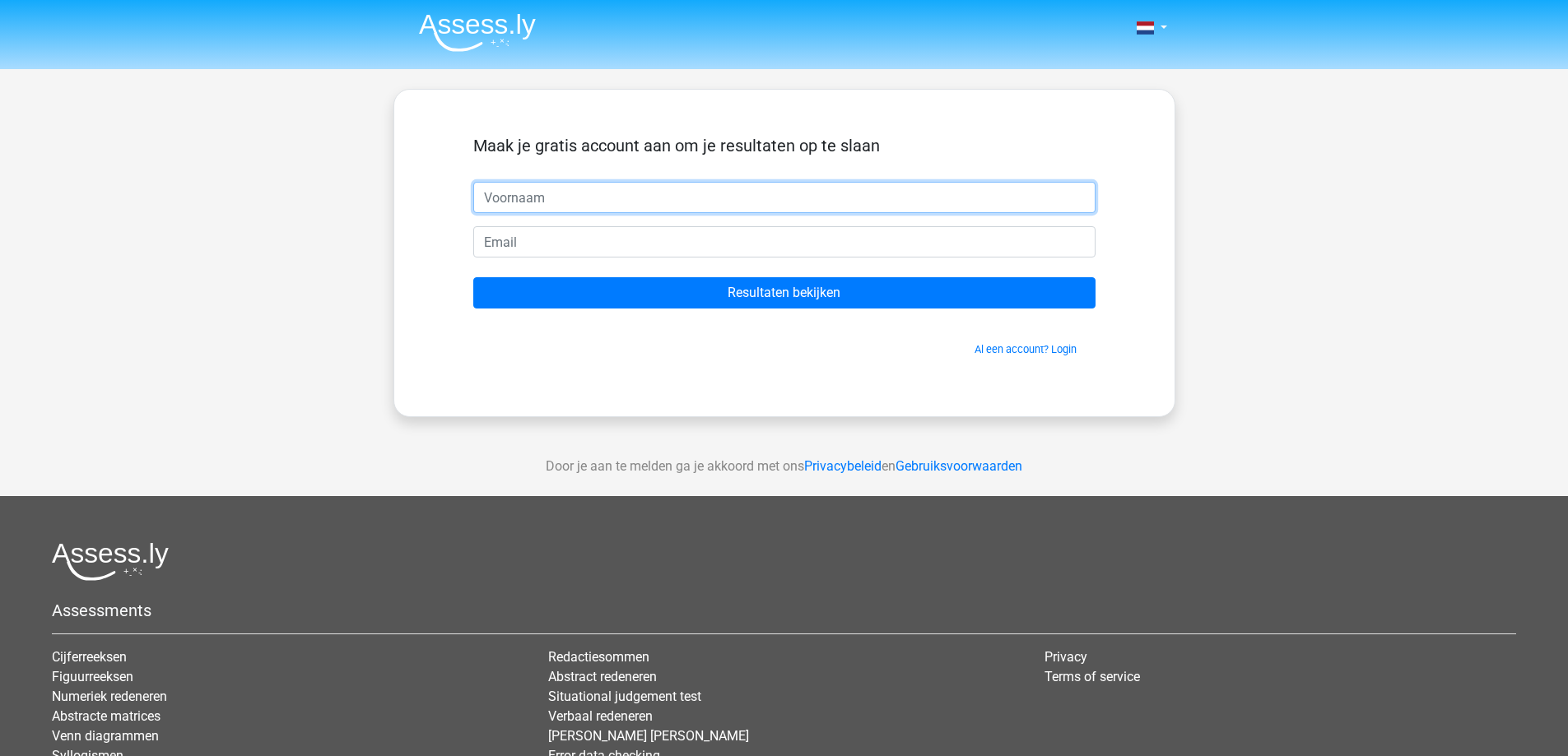
click at [642, 196] on input "text" at bounding box center [784, 197] width 622 height 32
click at [608, 246] on input "email" at bounding box center [784, 241] width 622 height 32
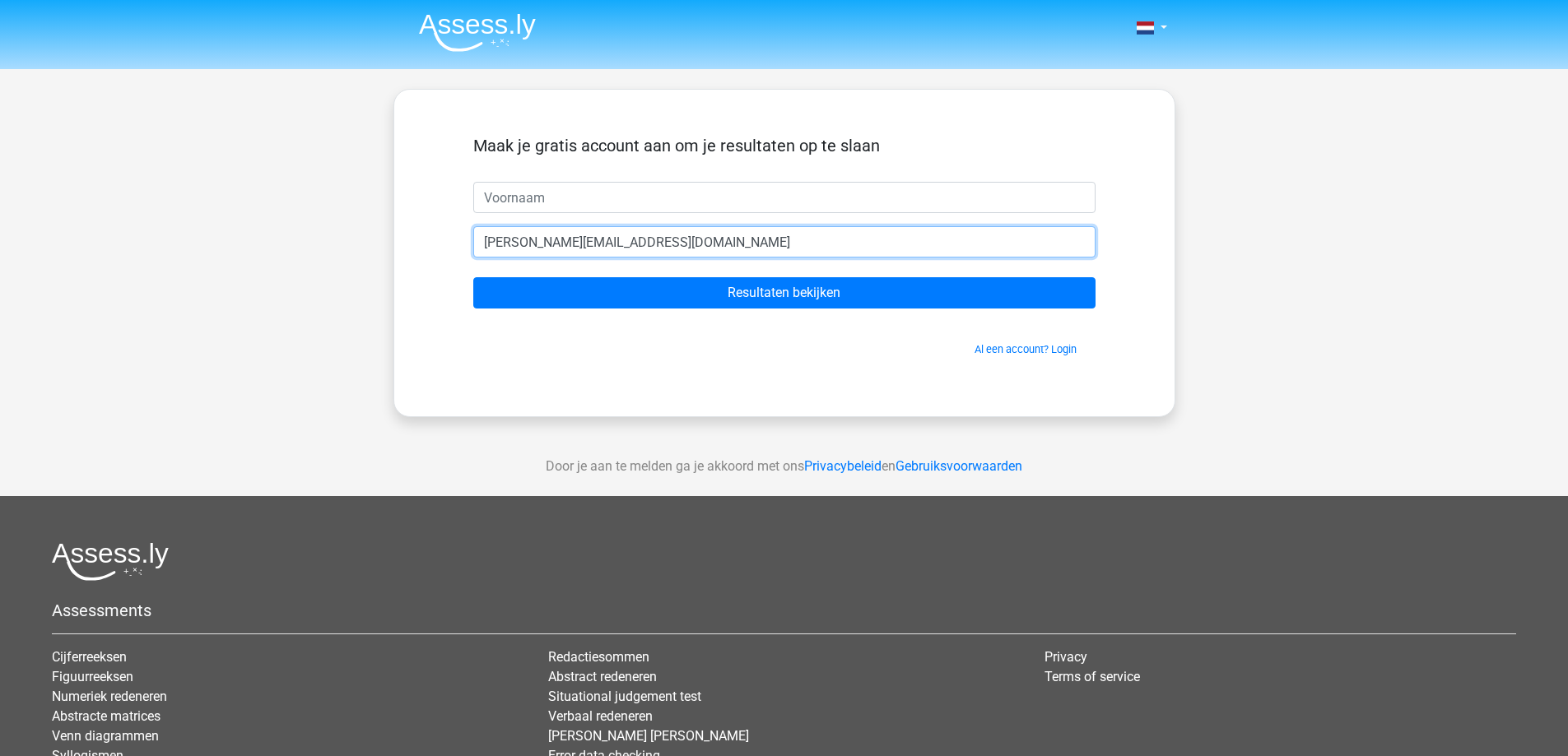
type input "[PERSON_NAME][EMAIL_ADDRESS][DOMAIN_NAME]"
click at [546, 194] on input "text" at bounding box center [784, 197] width 622 height 32
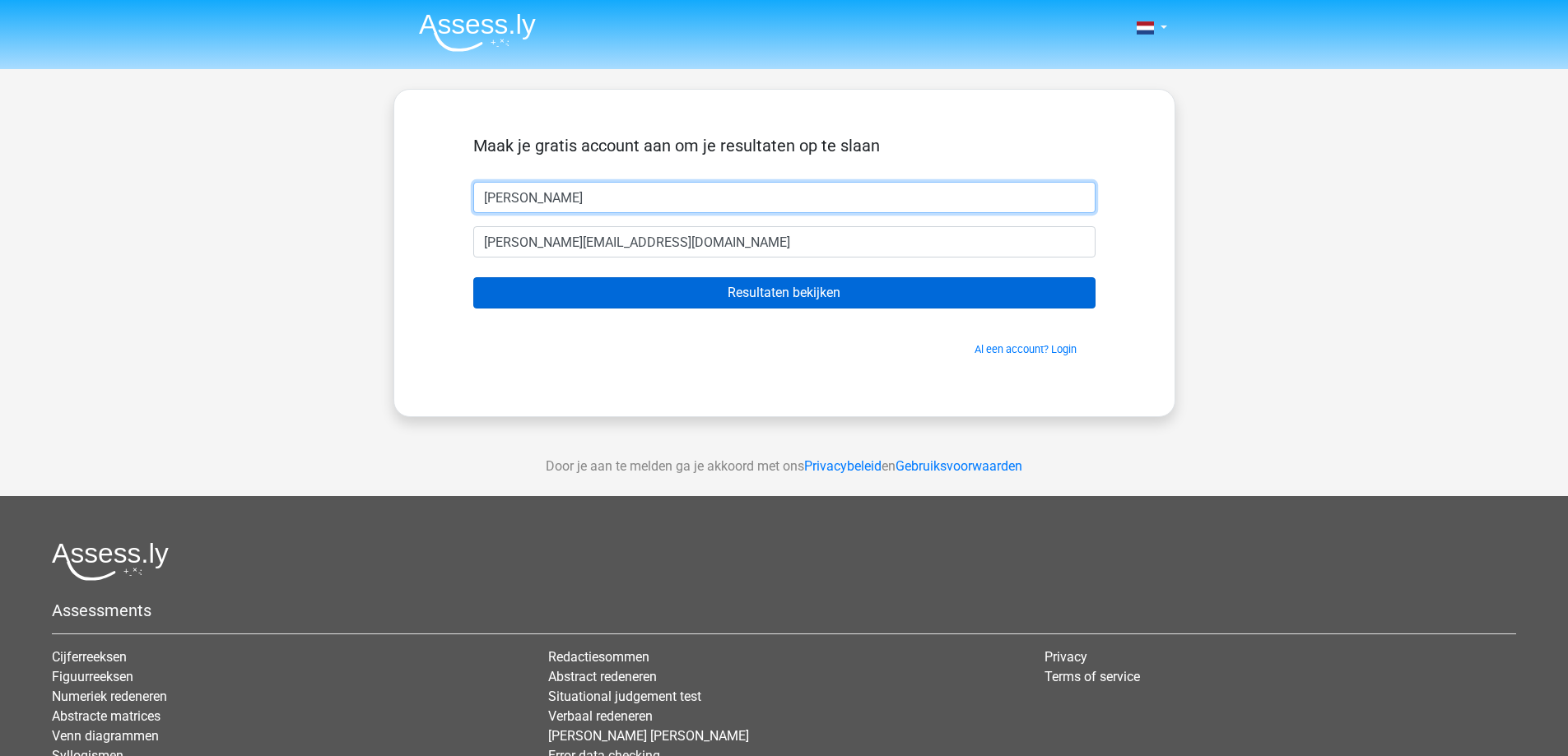
type input "Lind"
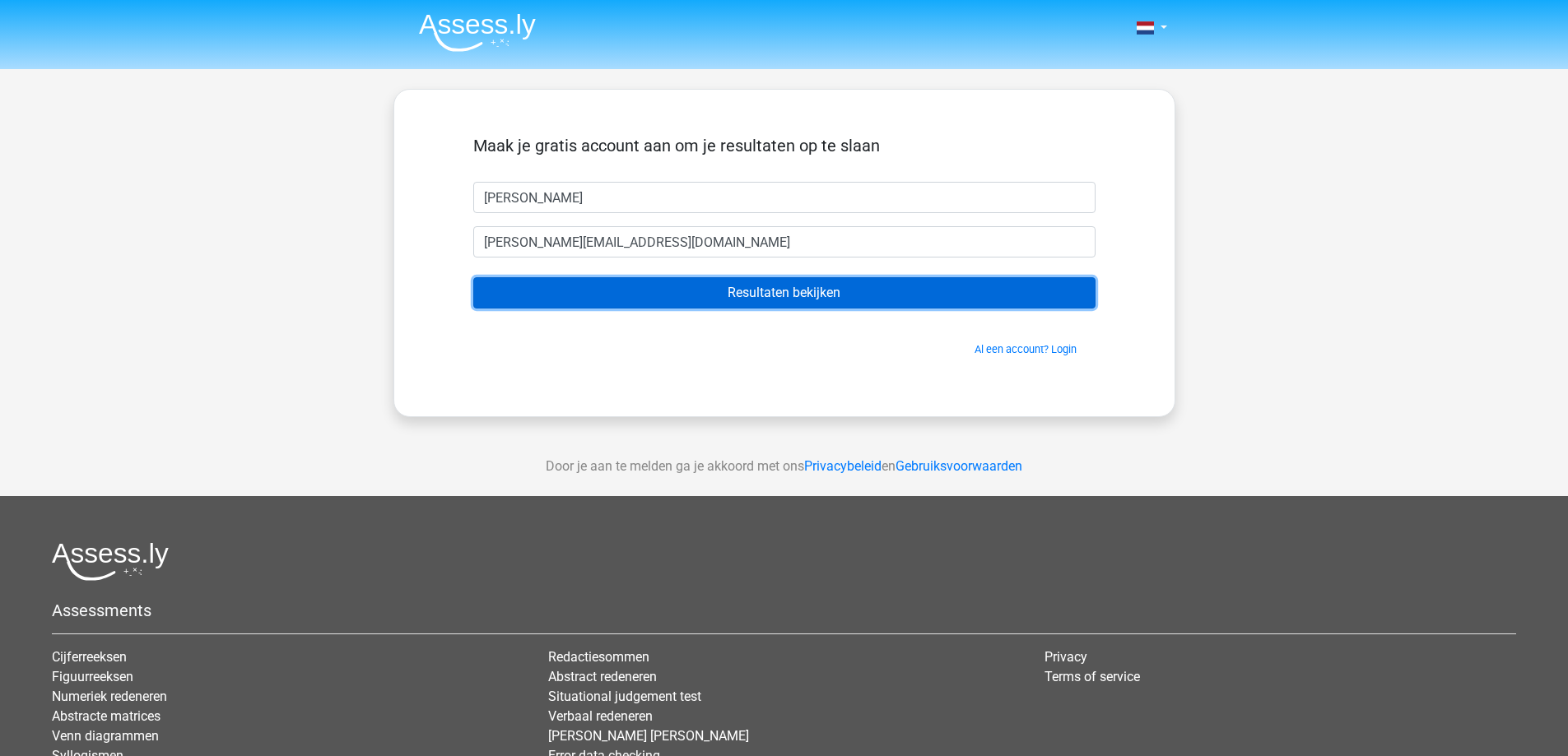
click at [669, 287] on input "Resultaten bekijken" at bounding box center [784, 293] width 622 height 32
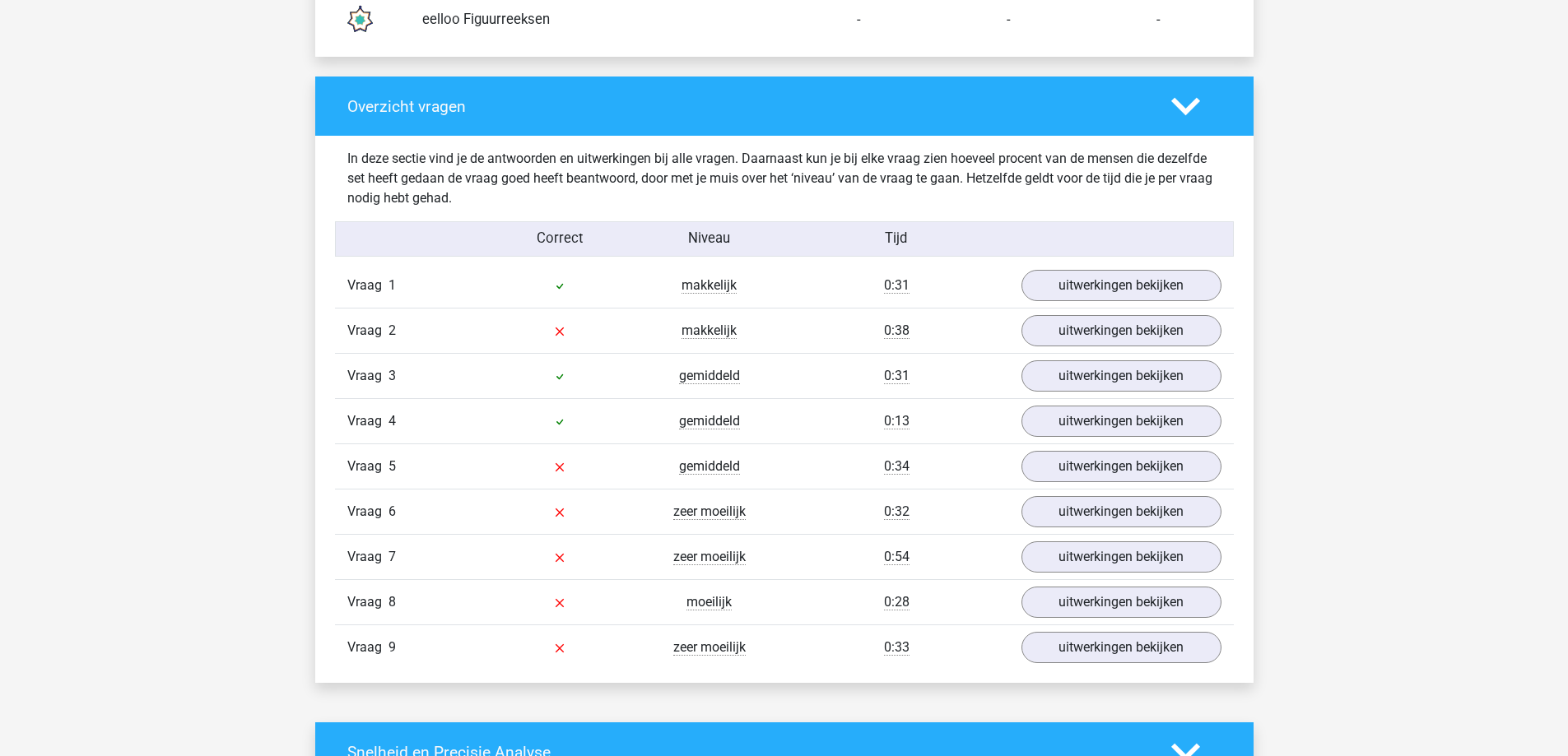
scroll to position [1646, 0]
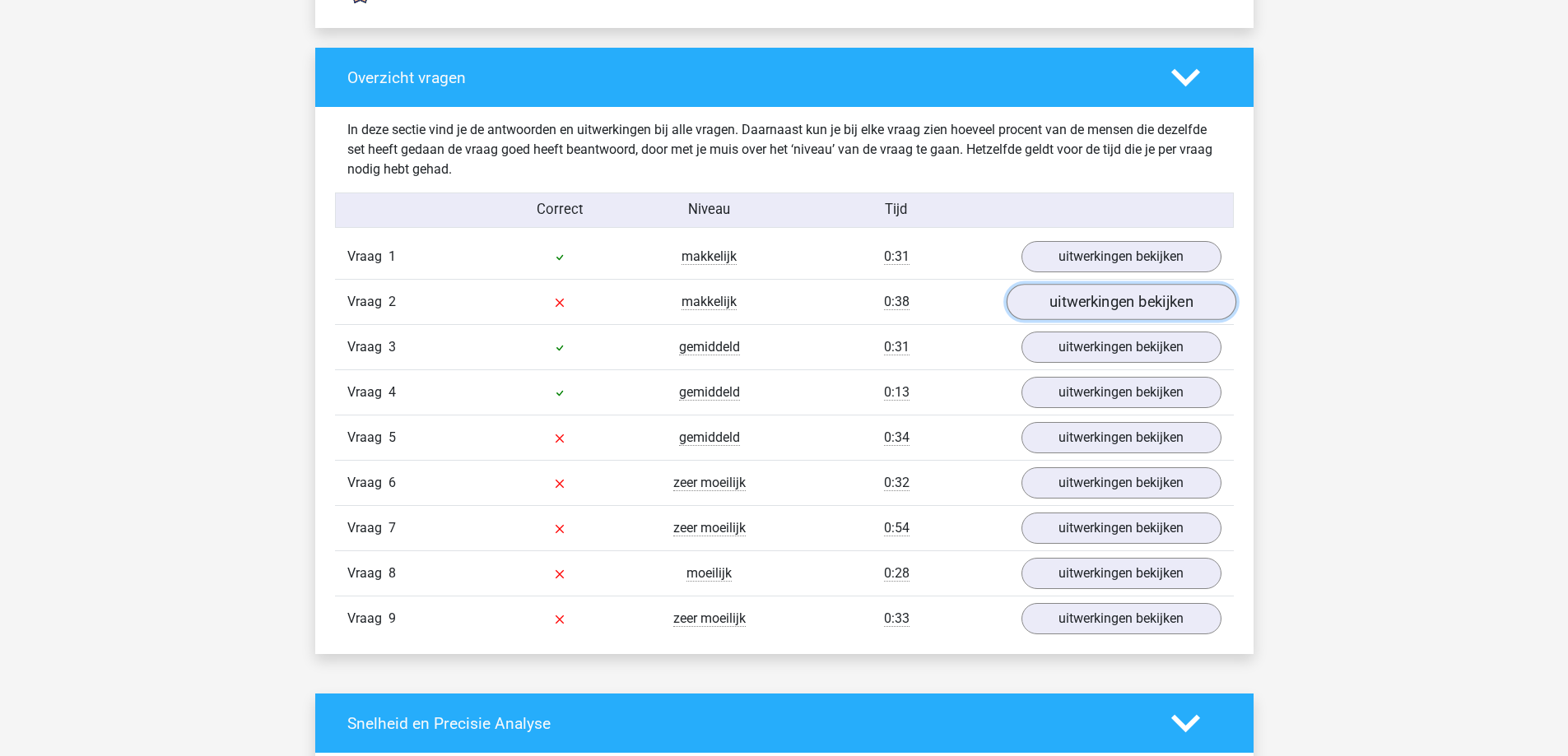
click at [1104, 307] on link "uitwerkingen bekijken" at bounding box center [1121, 302] width 230 height 36
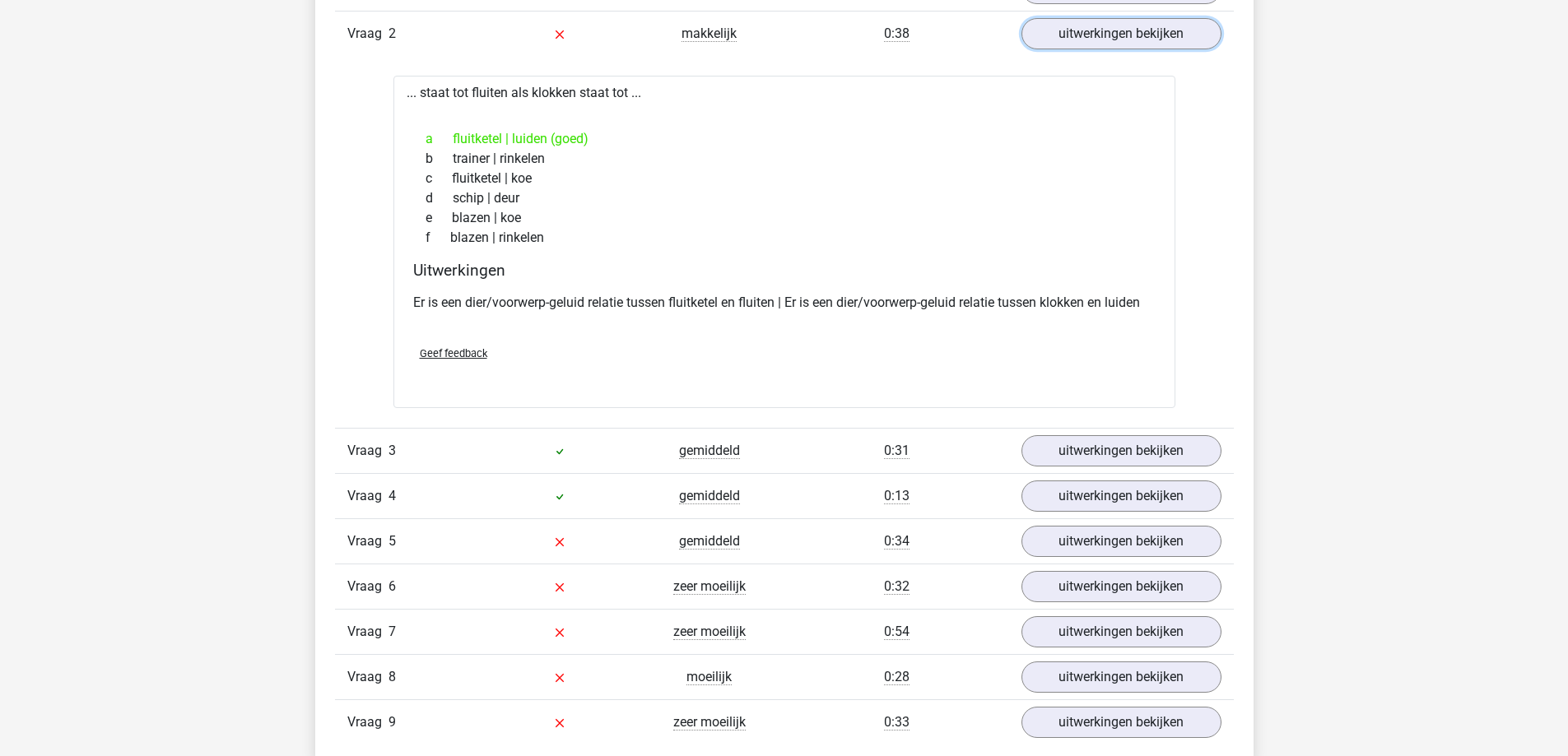
scroll to position [1728, 0]
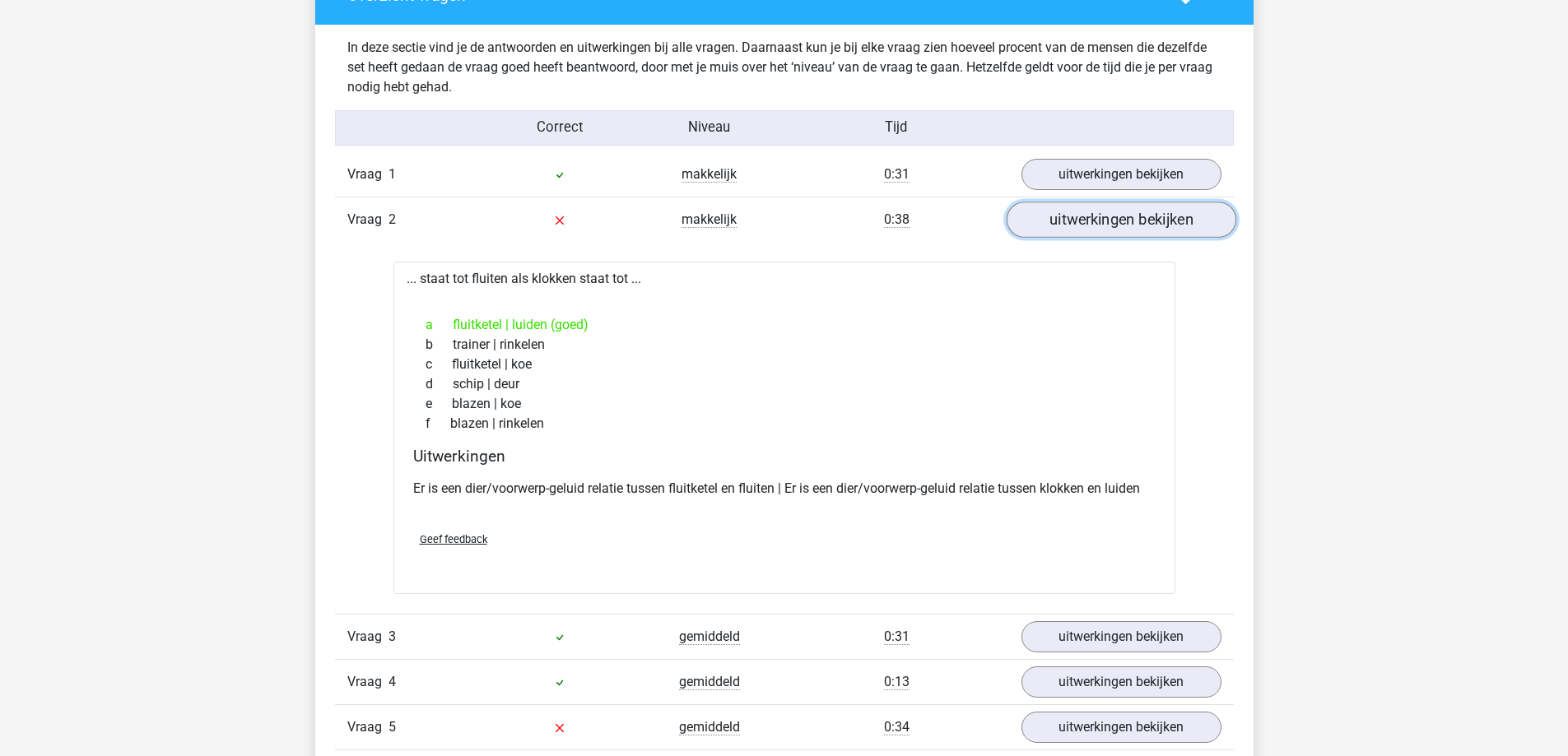
click at [1081, 223] on link "uitwerkingen bekijken" at bounding box center [1121, 220] width 230 height 36
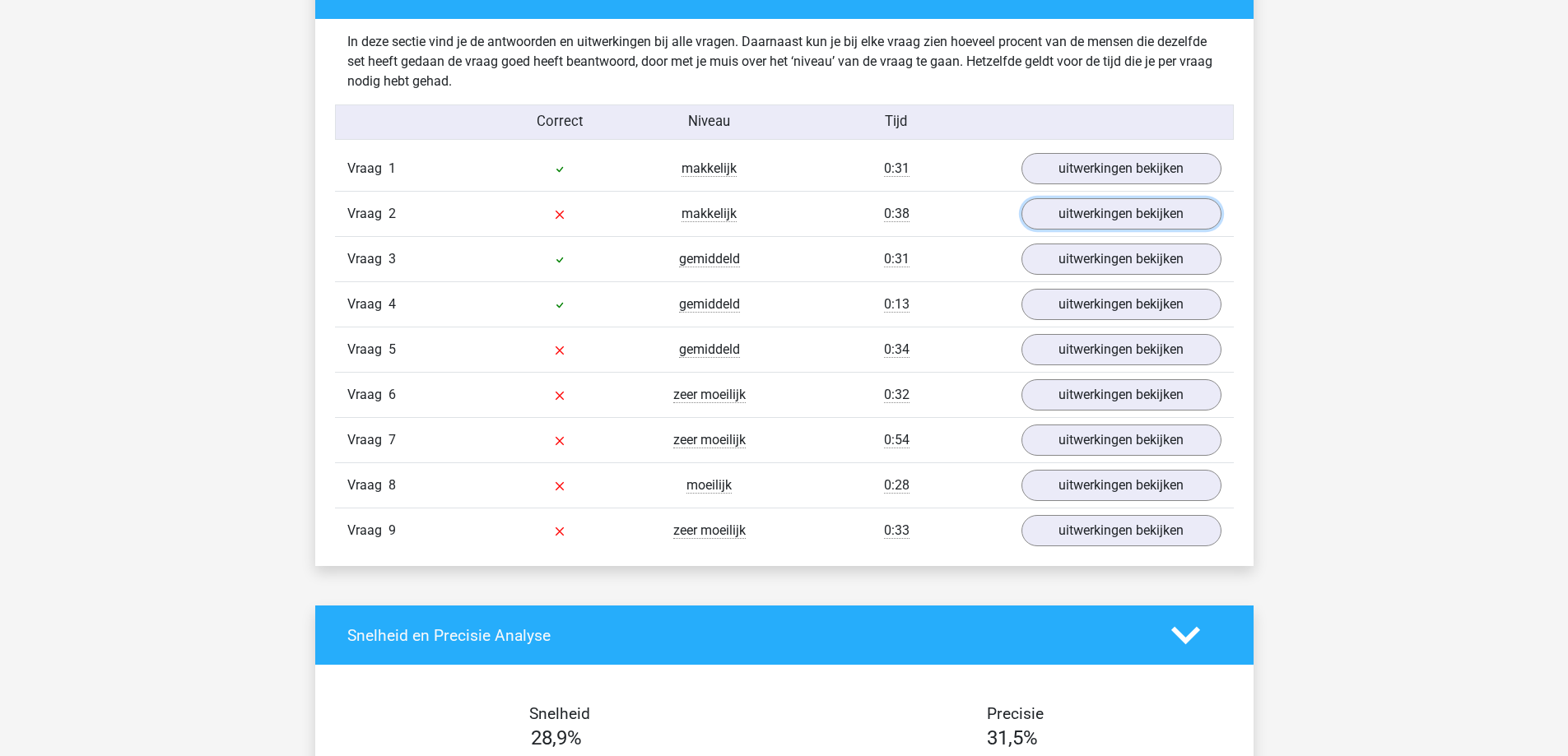
scroll to position [1810, 0]
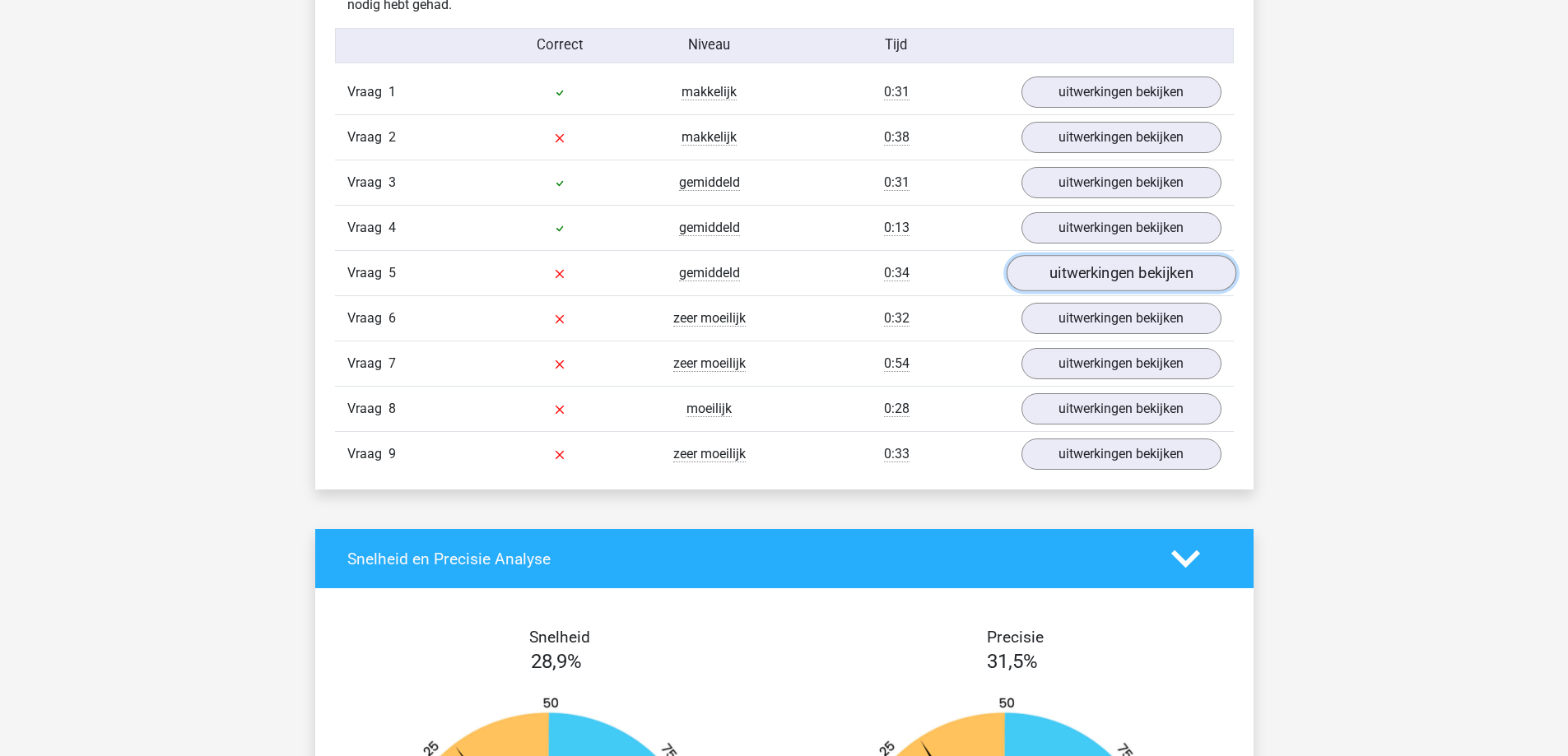
click at [1076, 276] on link "uitwerkingen bekijken" at bounding box center [1121, 273] width 230 height 36
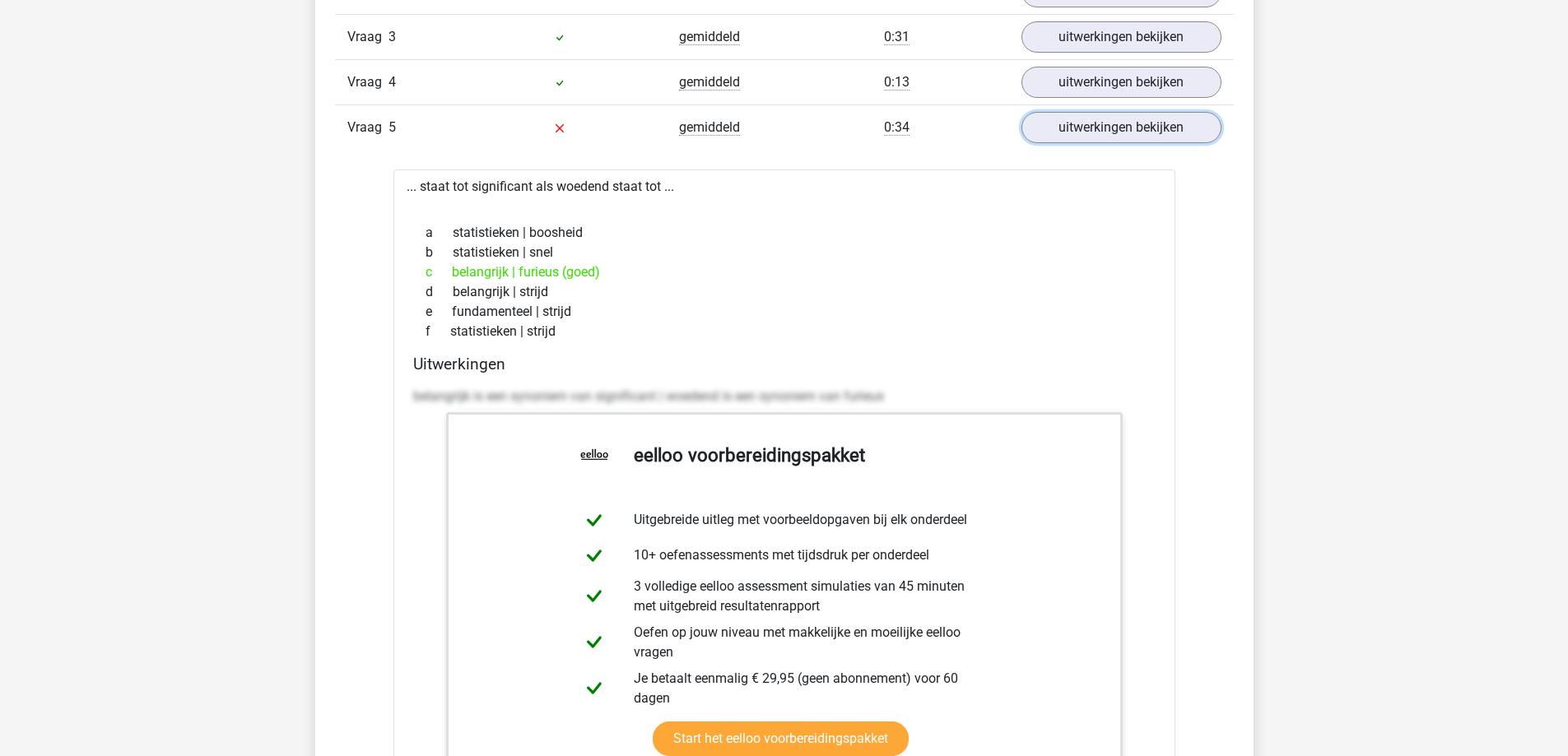
scroll to position [1975, 0]
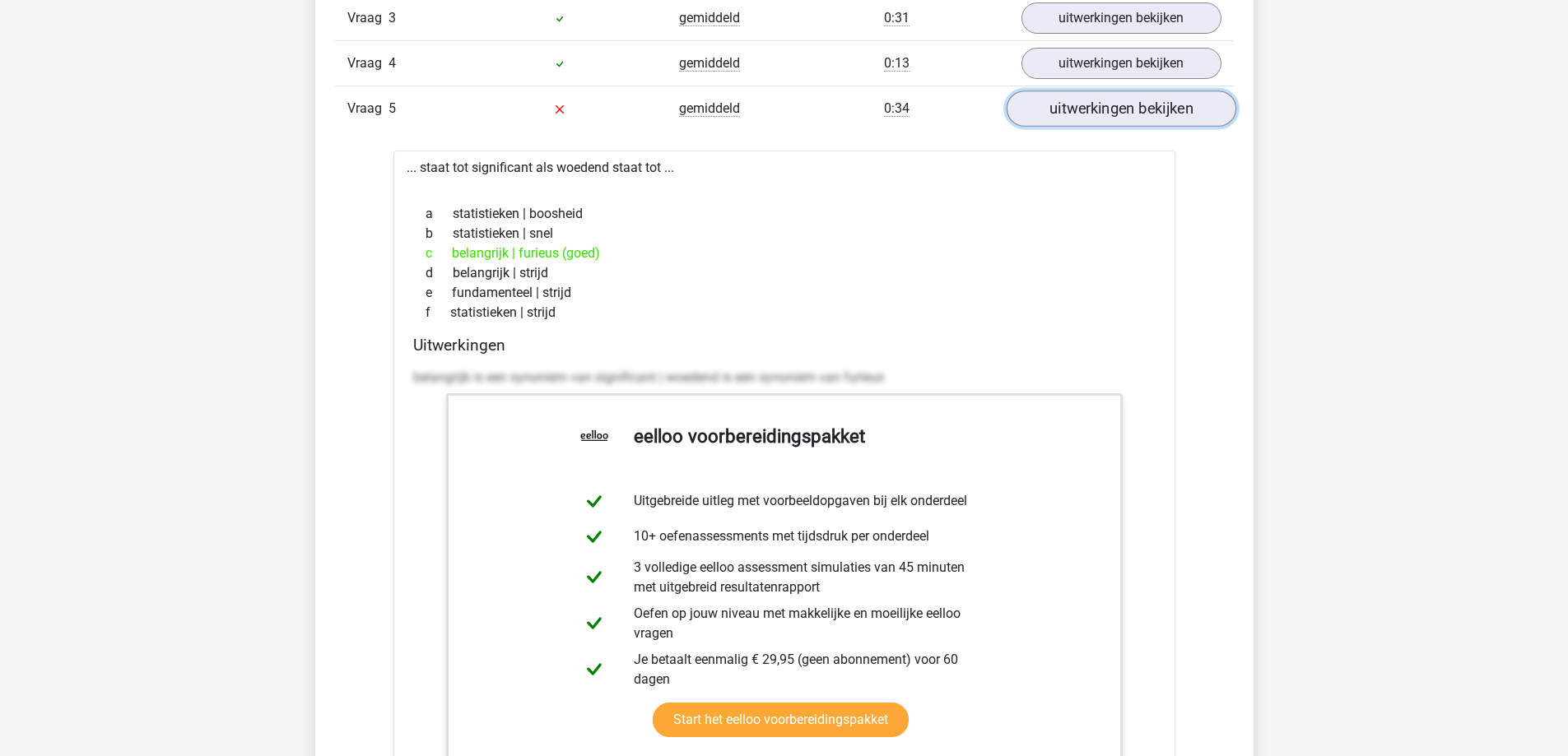
click at [1066, 113] on link "uitwerkingen bekijken" at bounding box center [1121, 109] width 230 height 36
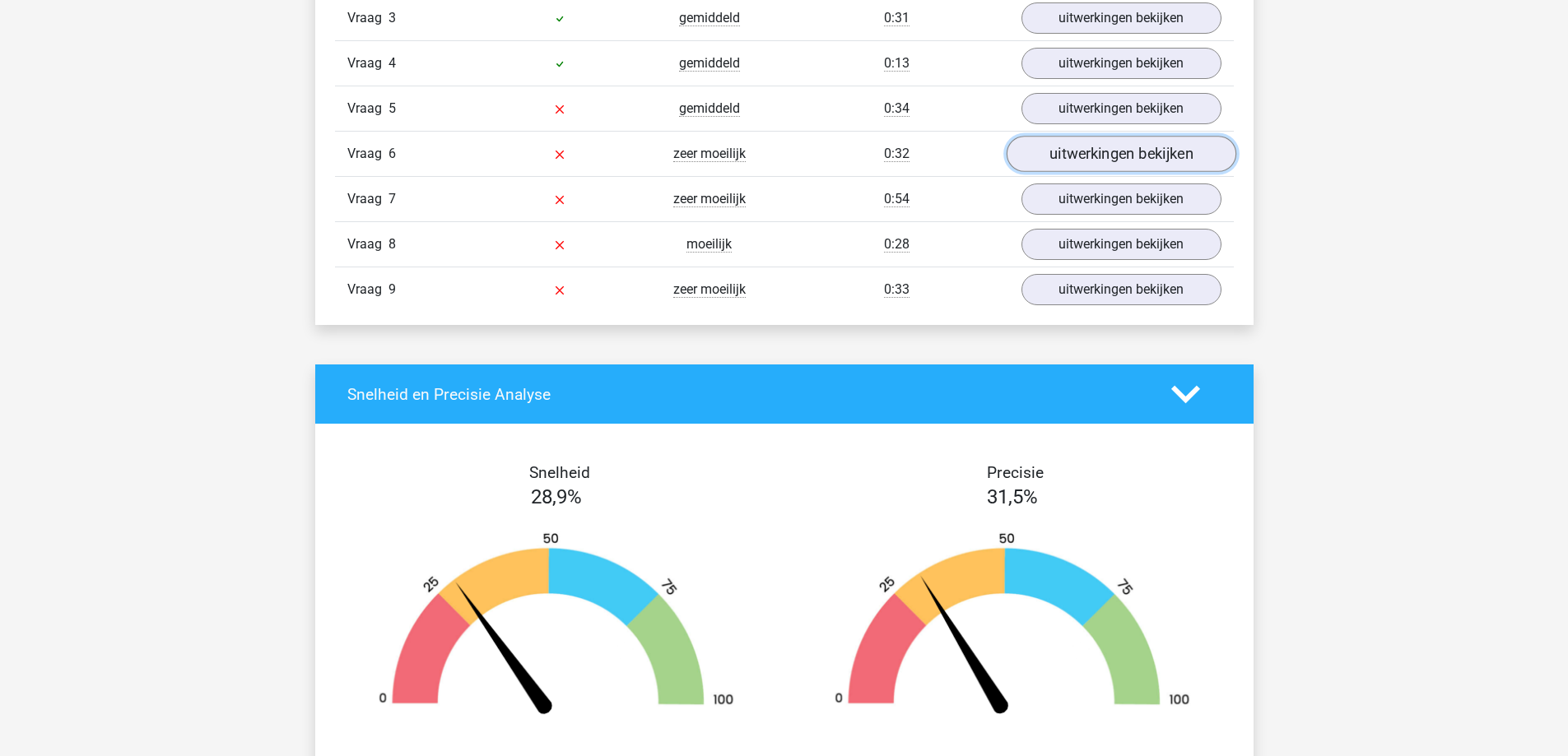
click at [1072, 152] on link "uitwerkingen bekijken" at bounding box center [1121, 154] width 230 height 36
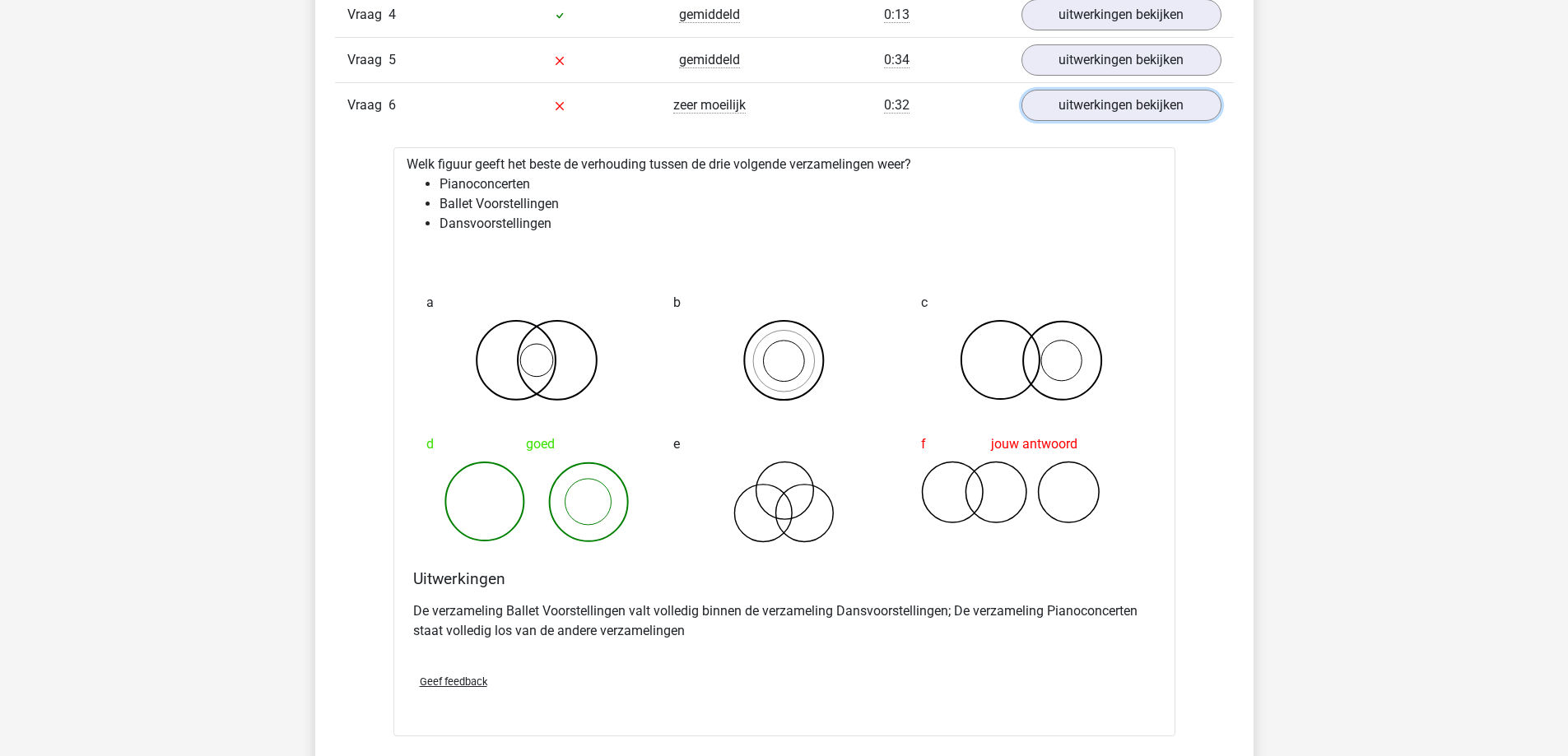
scroll to position [2057, 0]
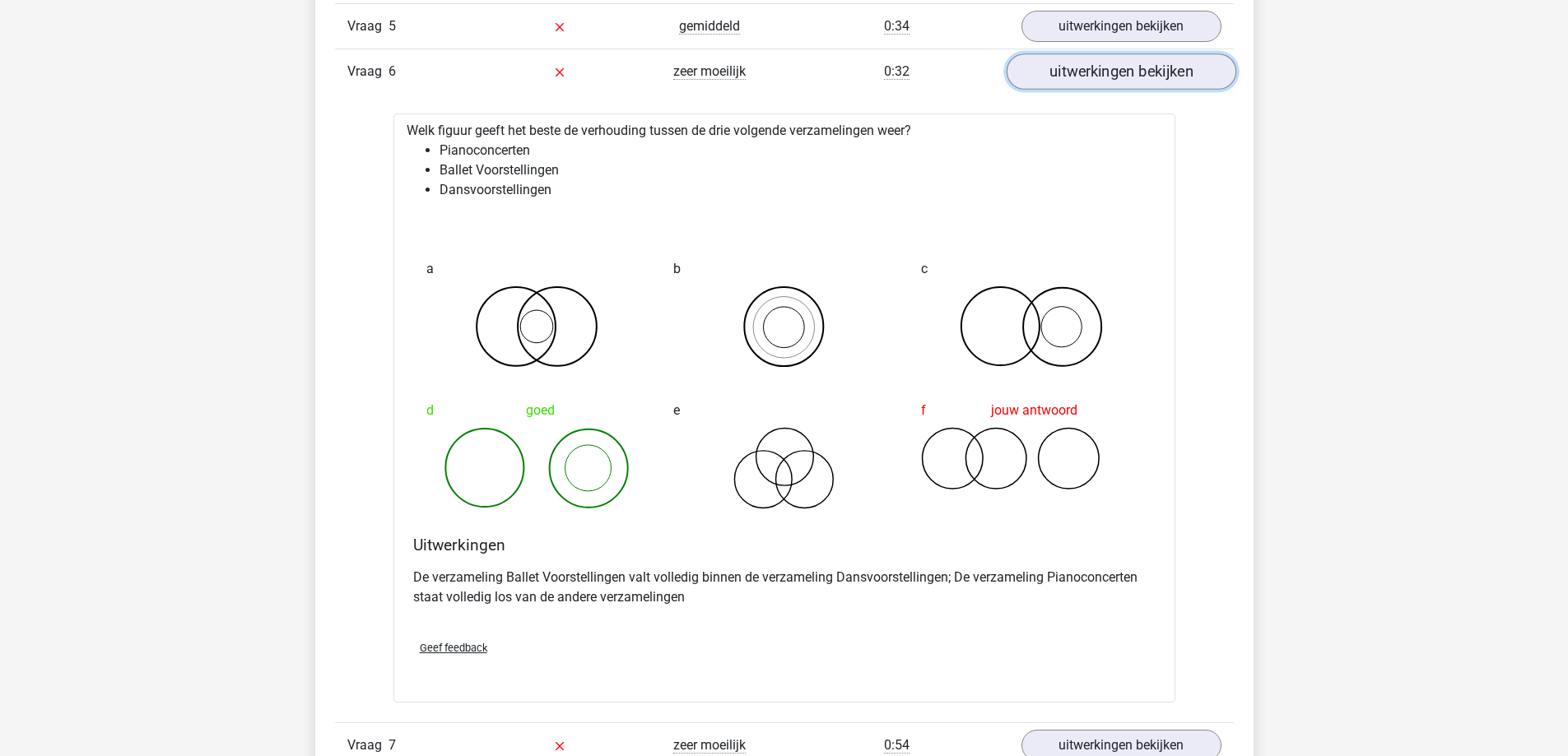
click at [1165, 69] on link "uitwerkingen bekijken" at bounding box center [1121, 71] width 230 height 36
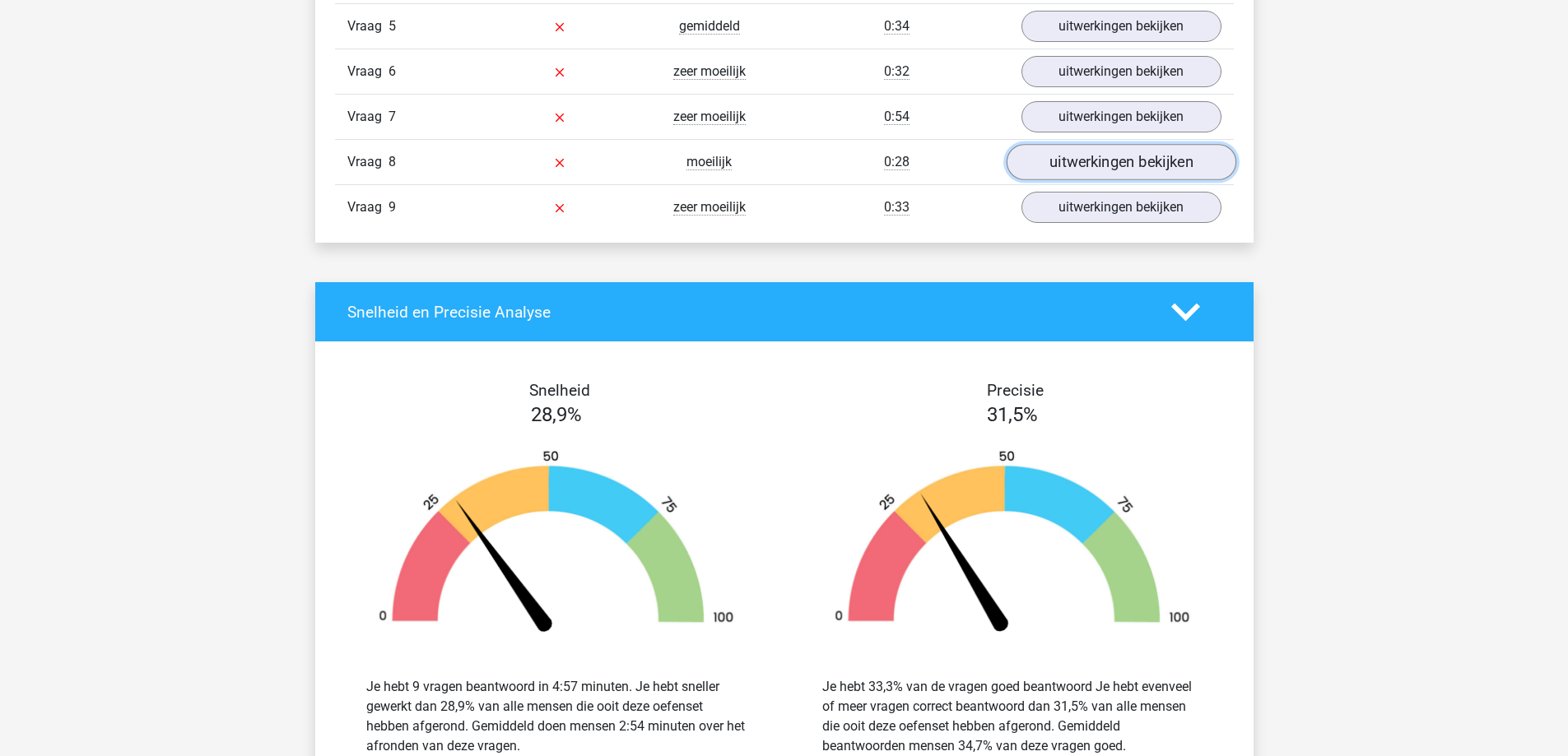
click at [1080, 160] on link "uitwerkingen bekijken" at bounding box center [1121, 162] width 230 height 36
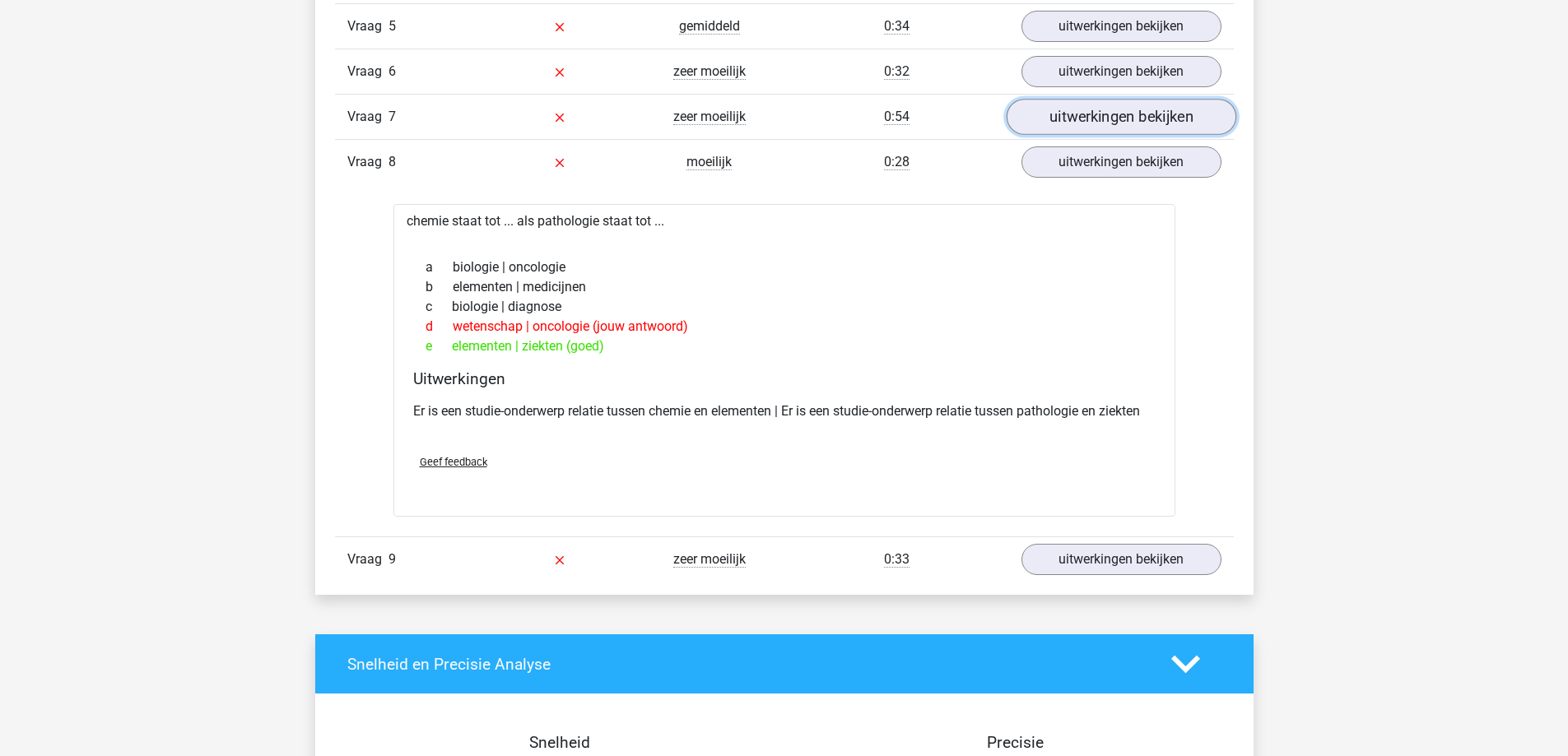
click at [1073, 124] on link "uitwerkingen bekijken" at bounding box center [1121, 117] width 230 height 36
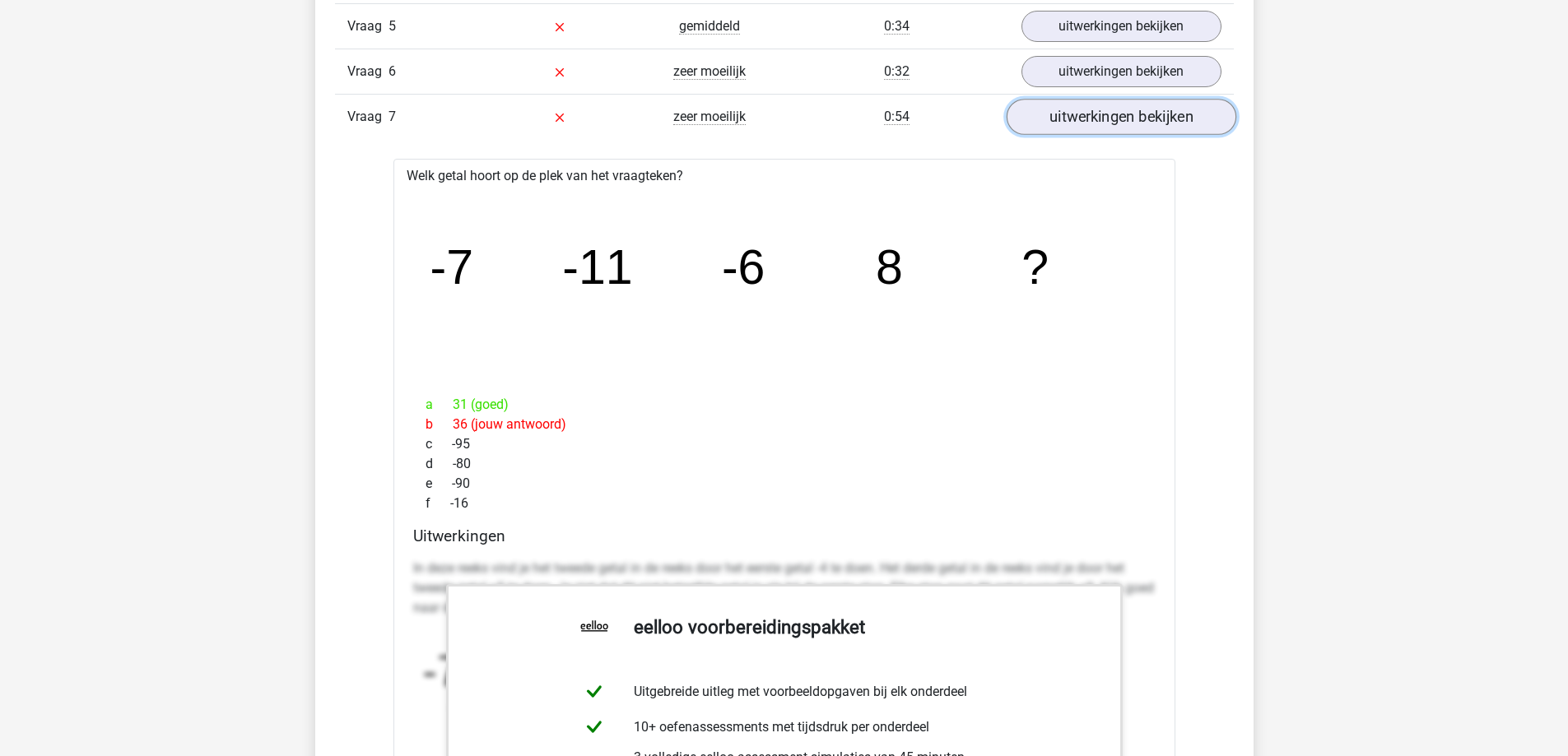
click at [1073, 124] on link "uitwerkingen bekijken" at bounding box center [1121, 117] width 230 height 36
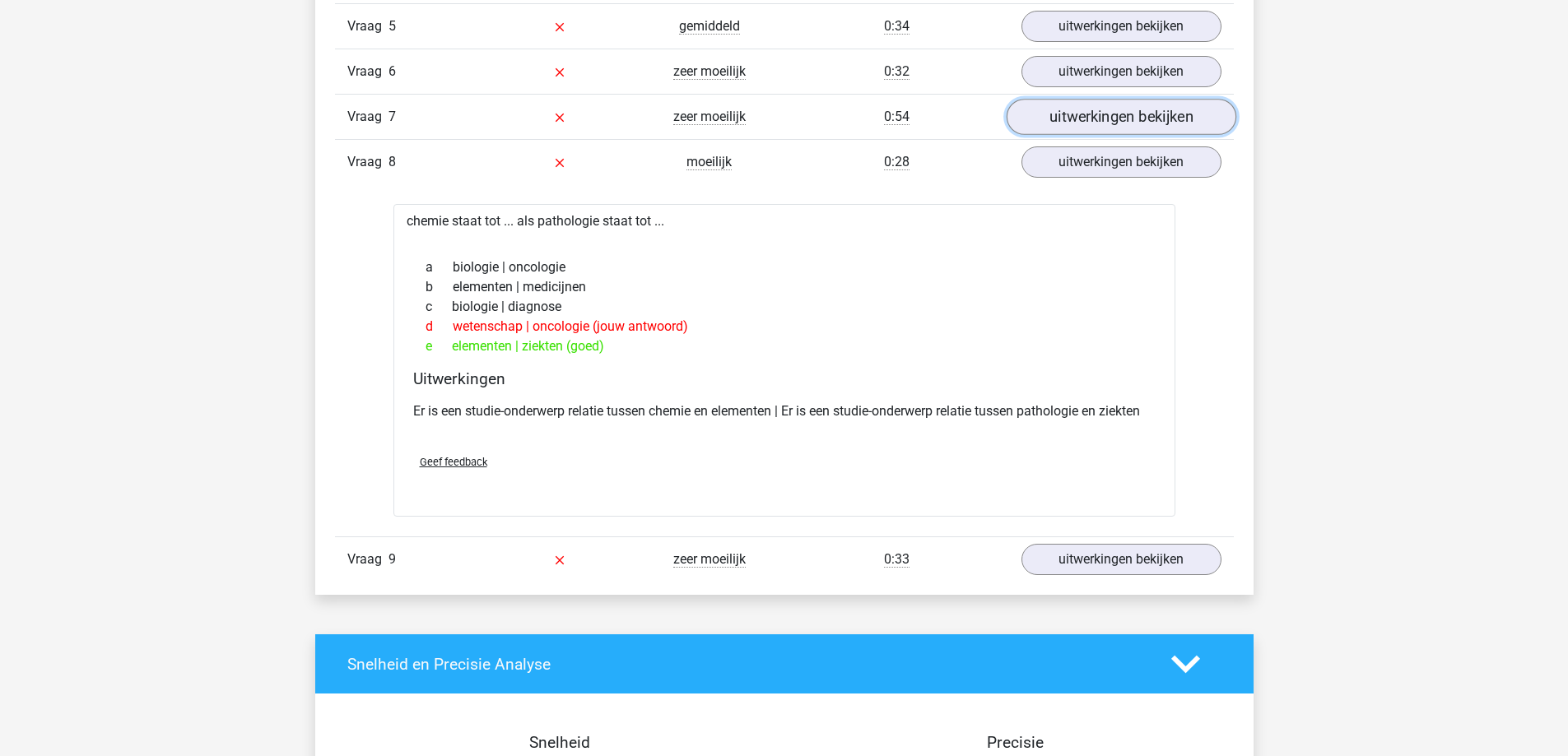
click at [1073, 124] on link "uitwerkingen bekijken" at bounding box center [1121, 117] width 230 height 36
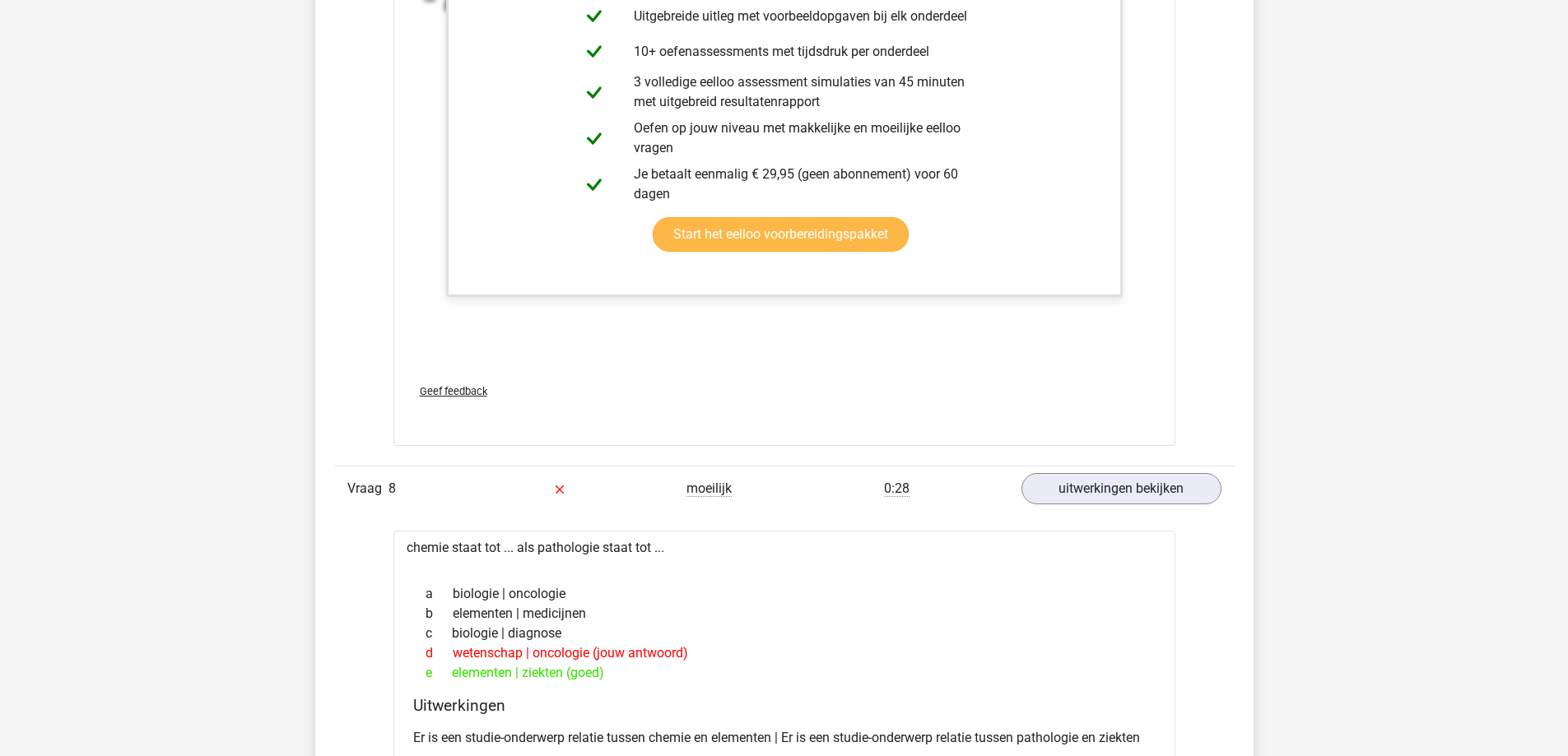
scroll to position [2716, 0]
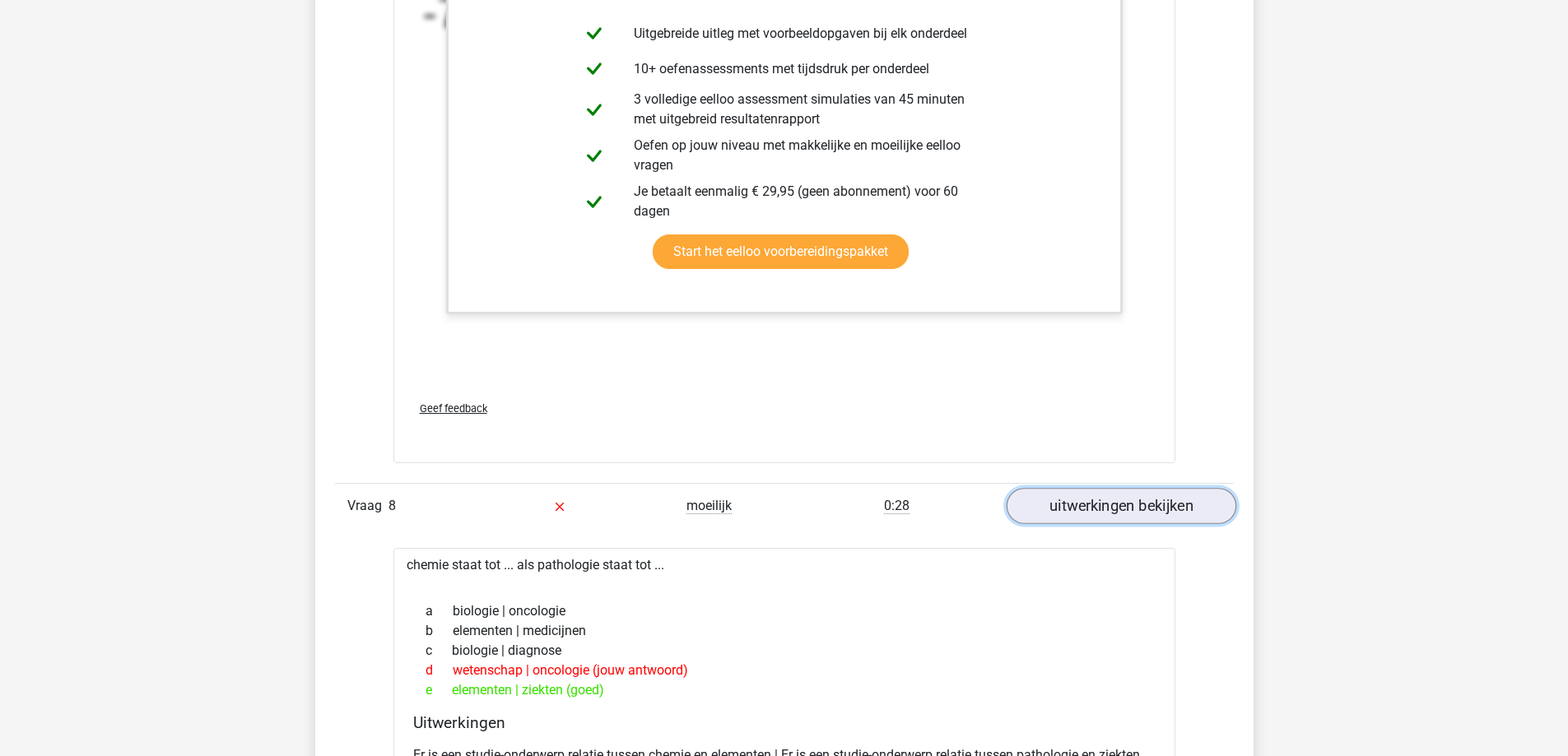
click at [1085, 513] on link "uitwerkingen bekijken" at bounding box center [1121, 506] width 230 height 36
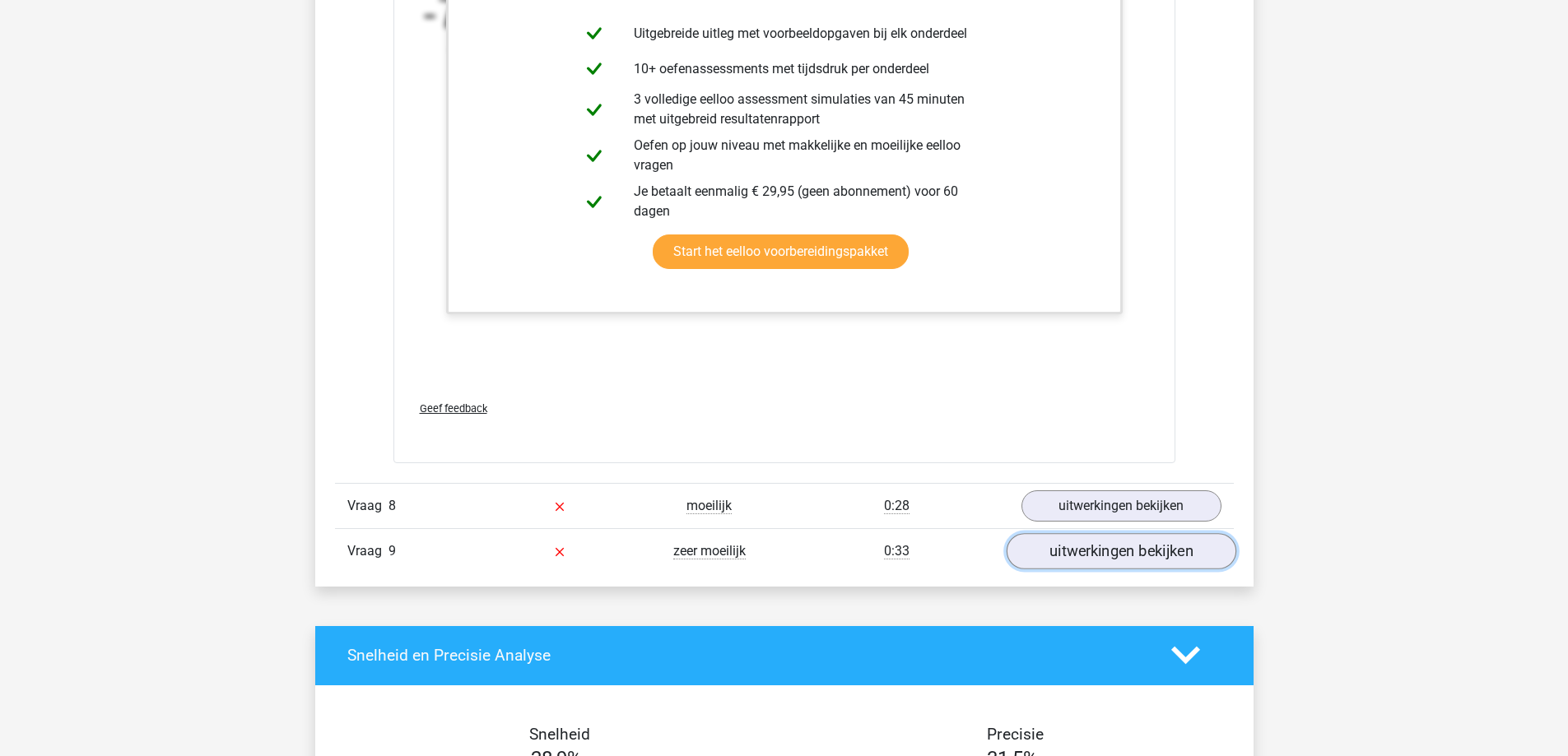
click at [1088, 557] on link "uitwerkingen bekijken" at bounding box center [1121, 552] width 230 height 36
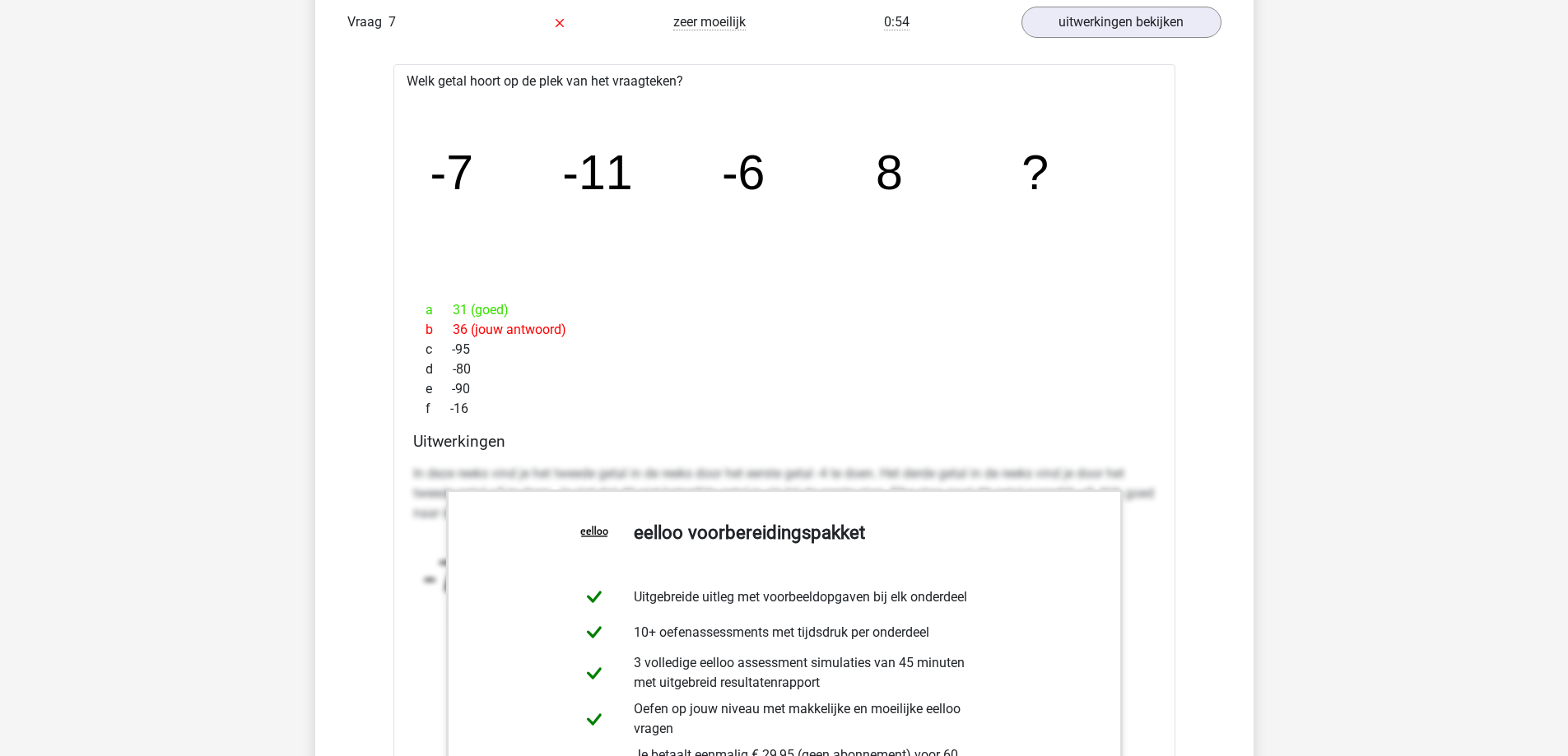
scroll to position [1893, 0]
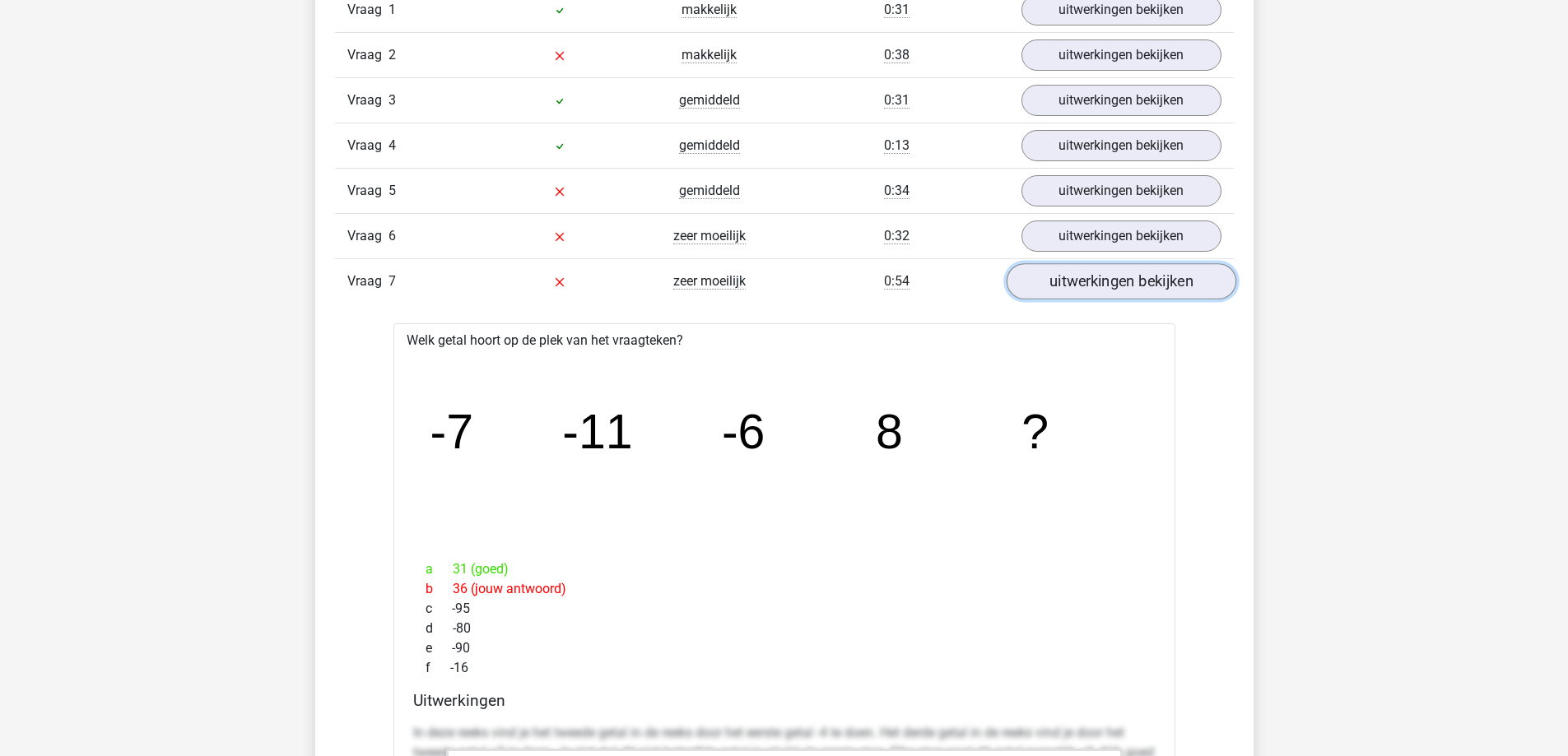
click at [1111, 279] on link "uitwerkingen bekijken" at bounding box center [1121, 281] width 230 height 36
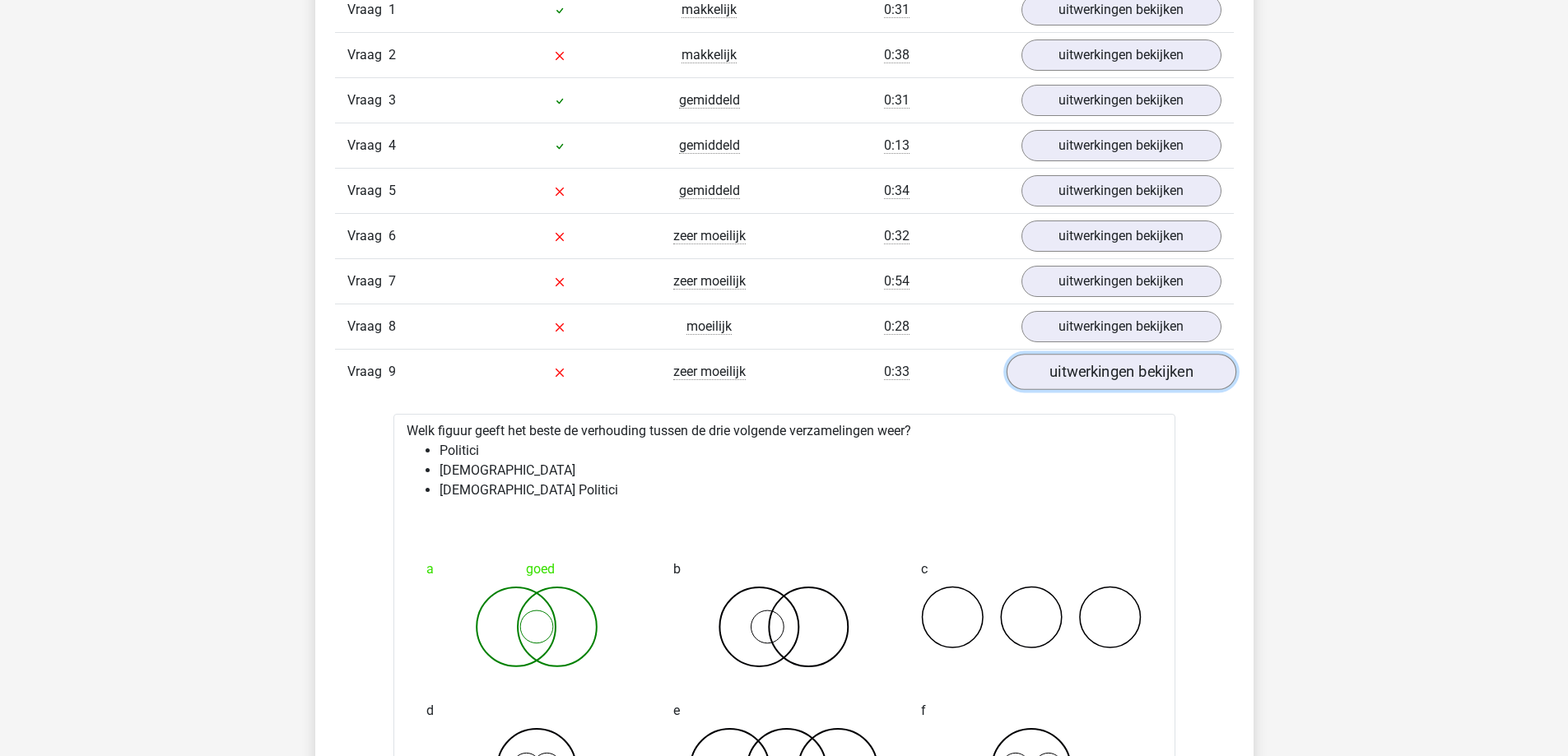
click at [1106, 375] on link "uitwerkingen bekijken" at bounding box center [1121, 372] width 230 height 36
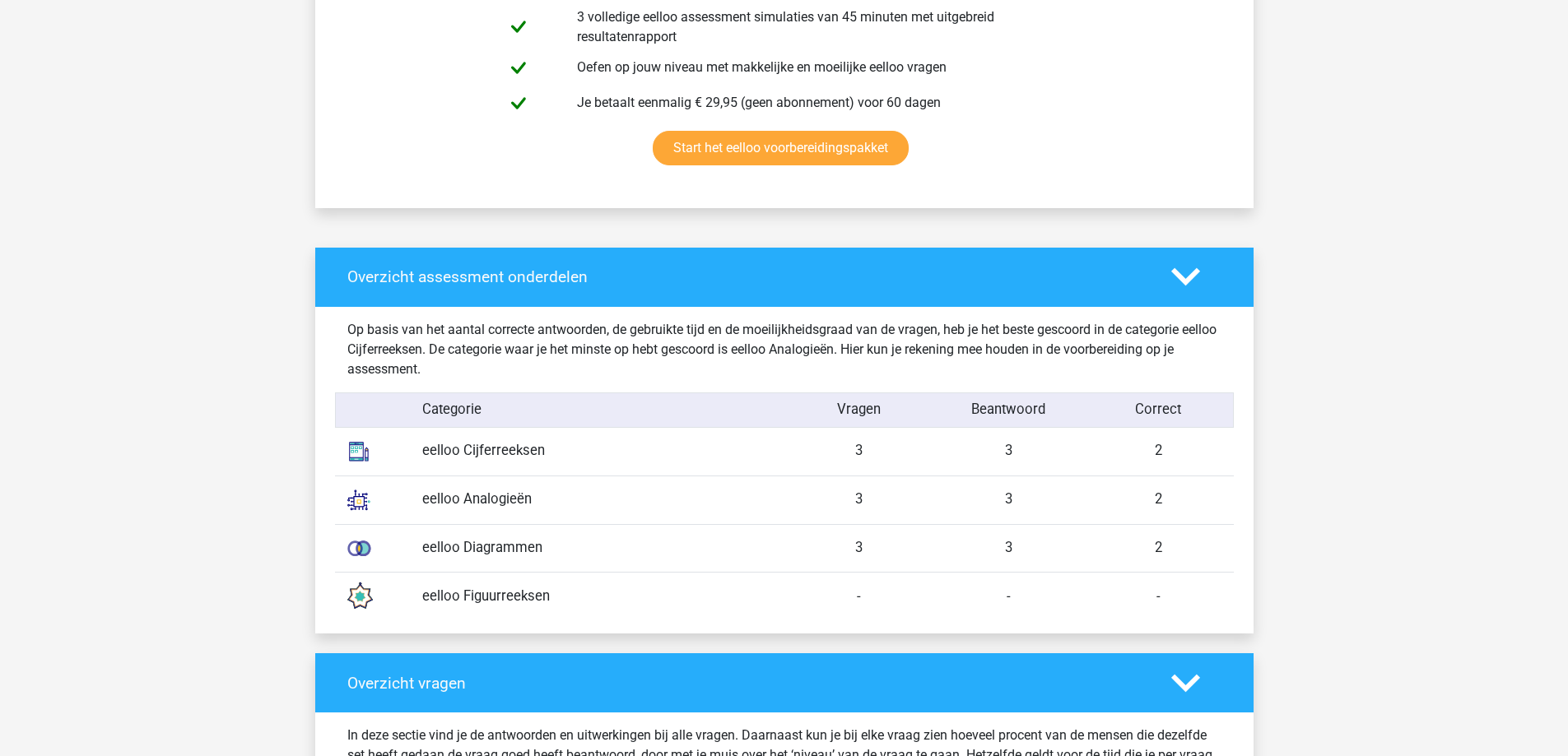
scroll to position [988, 0]
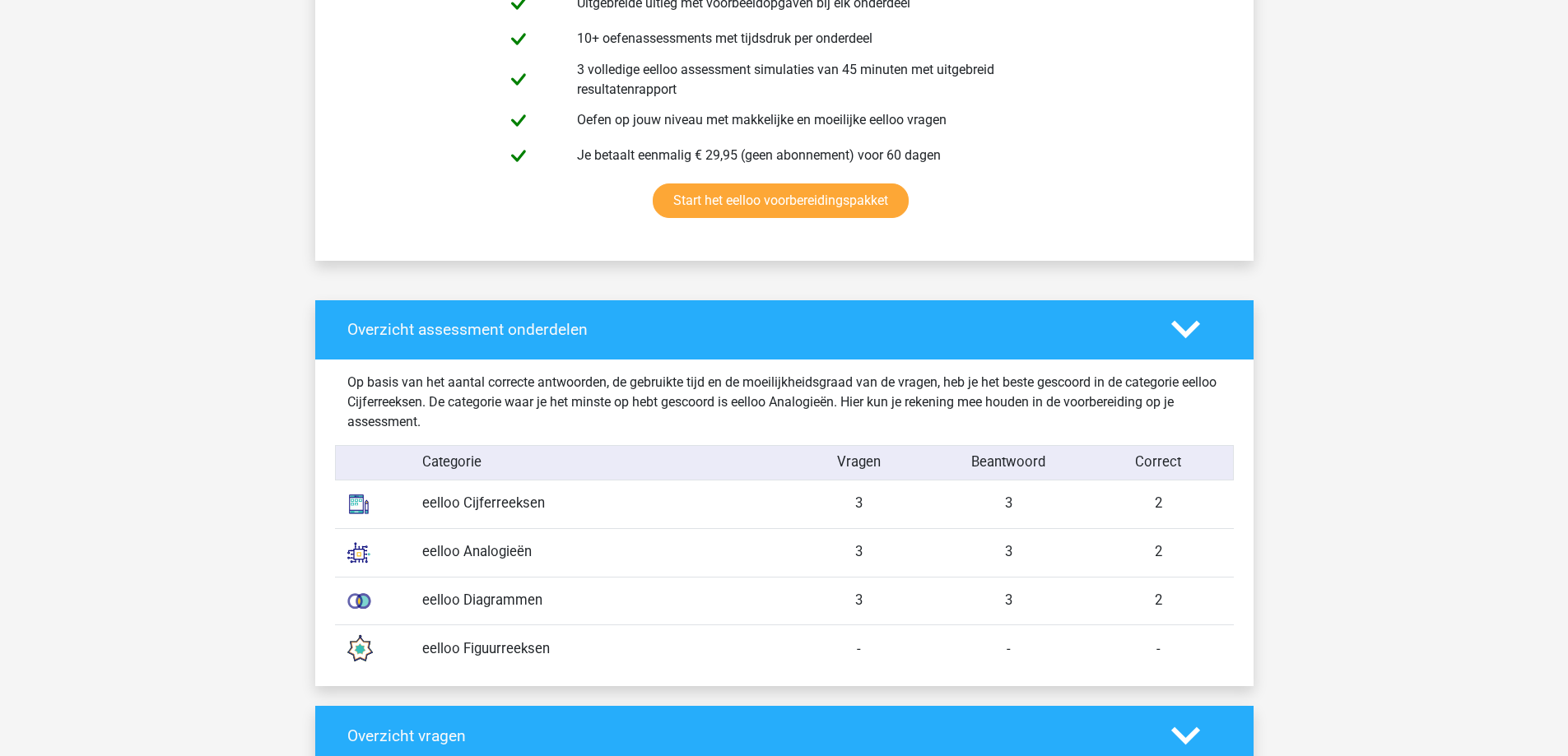
click at [1174, 324] on polygon at bounding box center [1186, 330] width 29 height 18
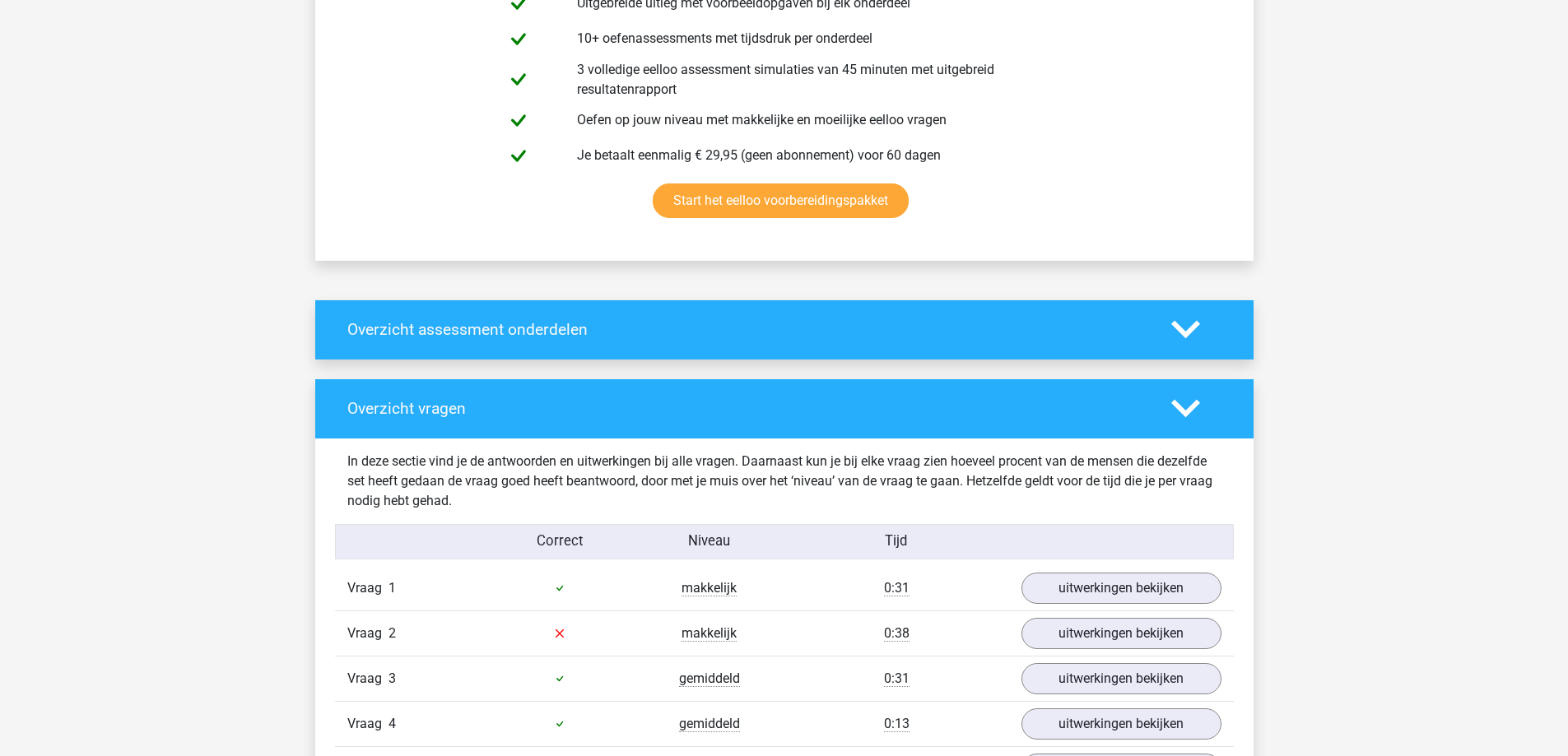
click at [1187, 406] on icon at bounding box center [1186, 409] width 29 height 29
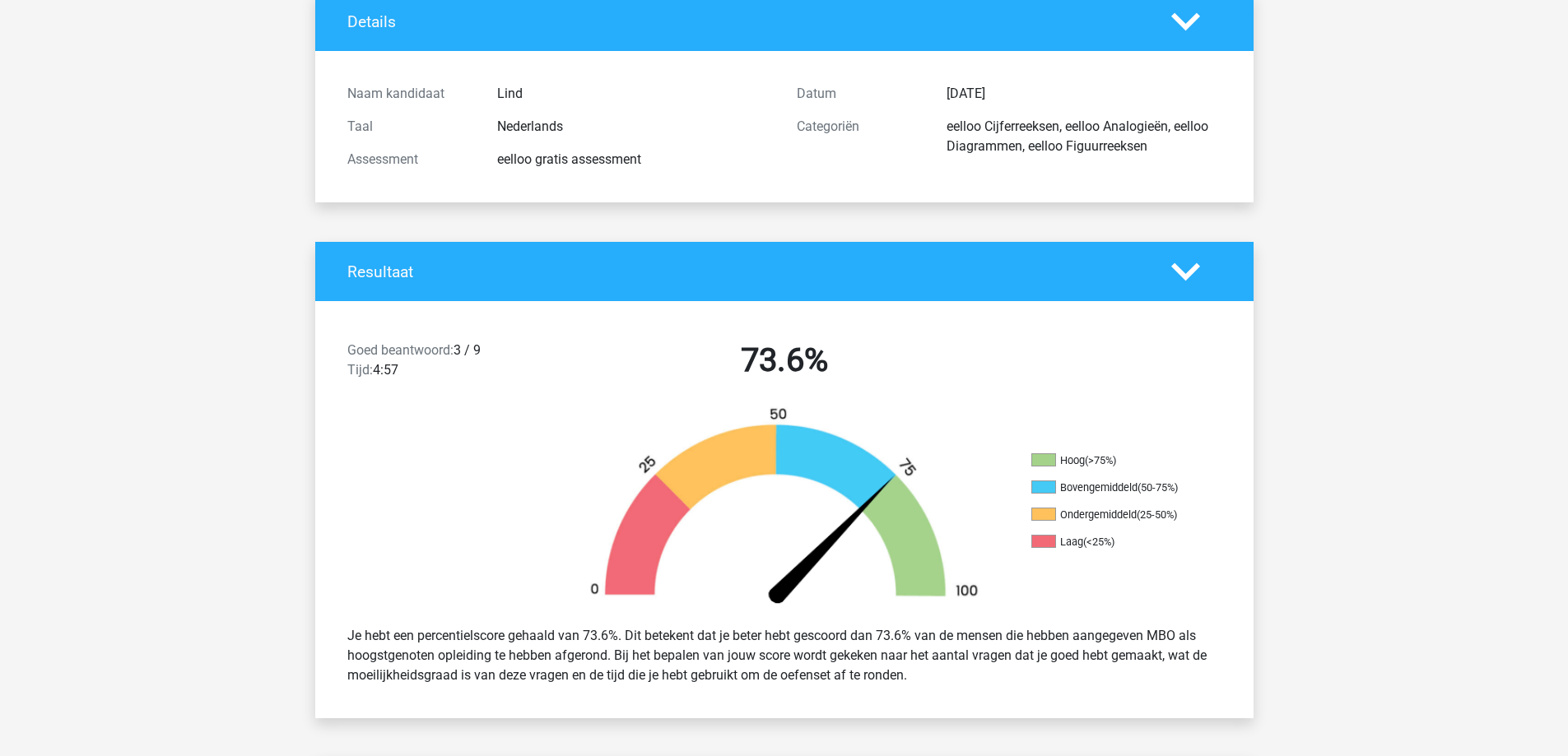
scroll to position [82, 0]
